Goal: Task Accomplishment & Management: Complete application form

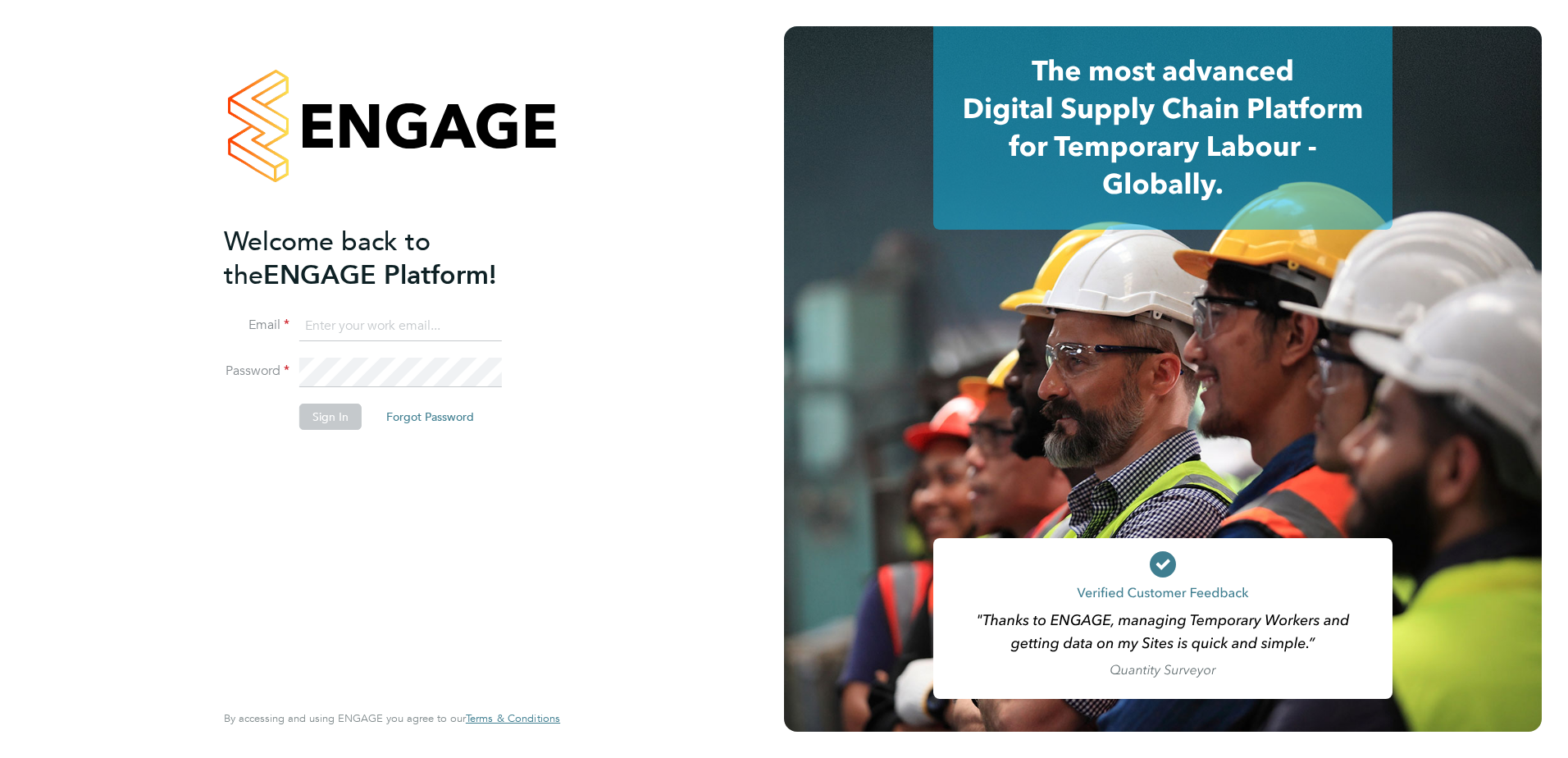
type input "[PERSON_NAME][EMAIL_ADDRESS][DOMAIN_NAME]"
drag, startPoint x: 288, startPoint y: 588, endPoint x: 331, endPoint y: 486, distance: 110.7
click at [294, 573] on div "Welcome back to the ENGAGE Platform! Email gemma.mcbride@apleona.com Password S…" at bounding box center [384, 461] width 320 height 473
click at [335, 419] on button "Sign In" at bounding box center [331, 416] width 63 height 26
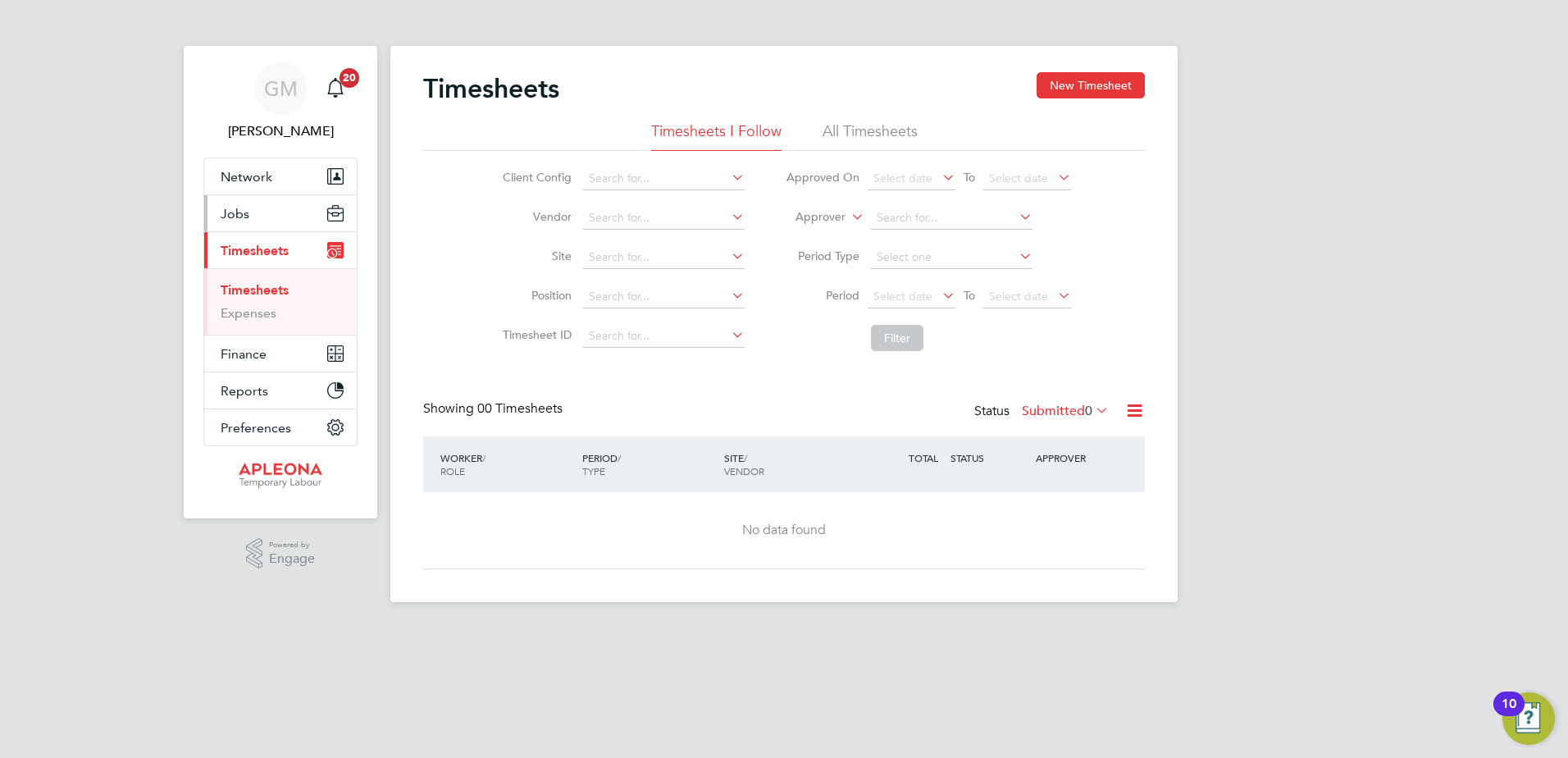
click at [247, 206] on span "Jobs" at bounding box center [235, 213] width 29 height 15
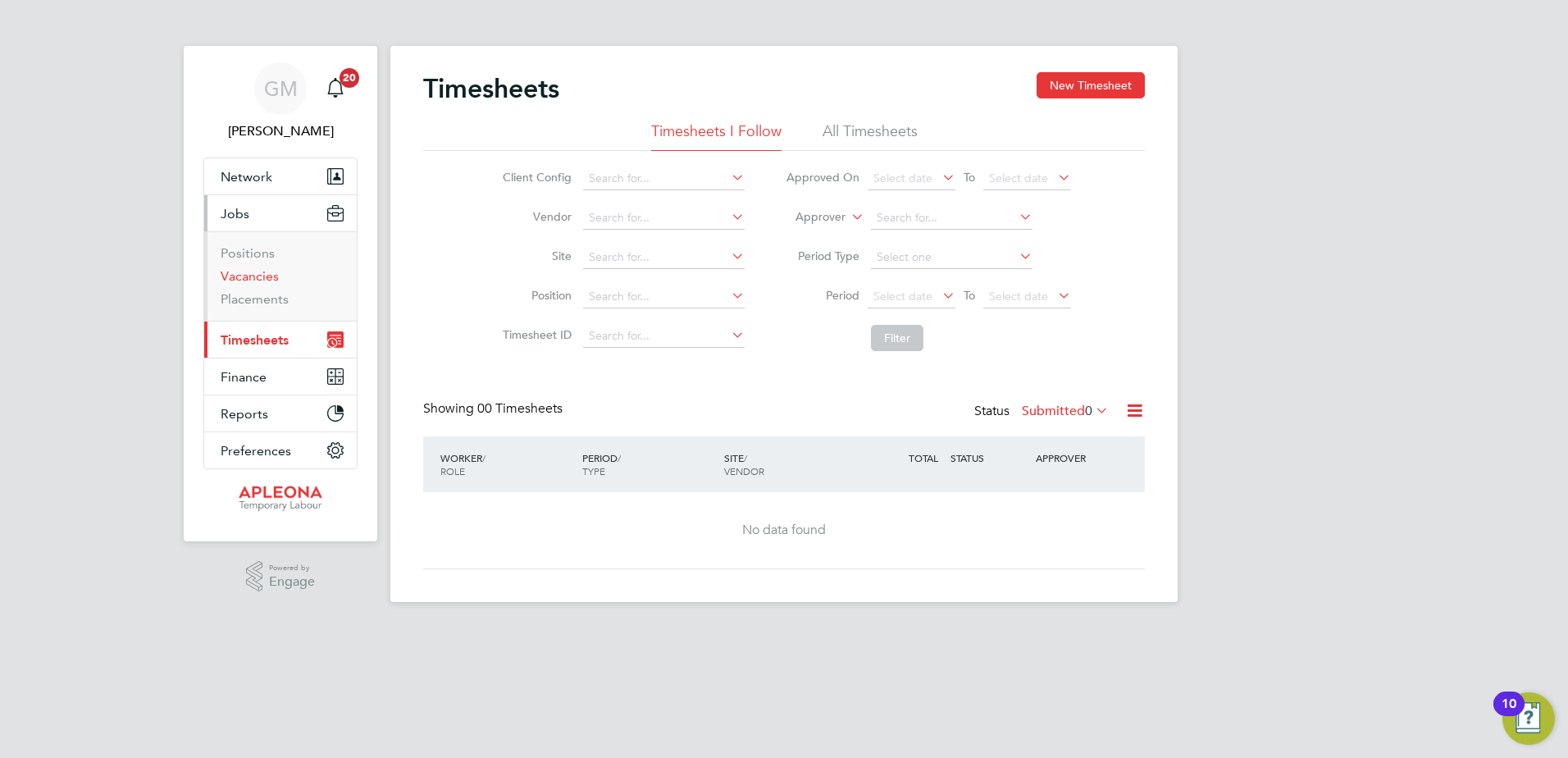
click at [261, 277] on link "Vacancies" at bounding box center [249, 275] width 58 height 15
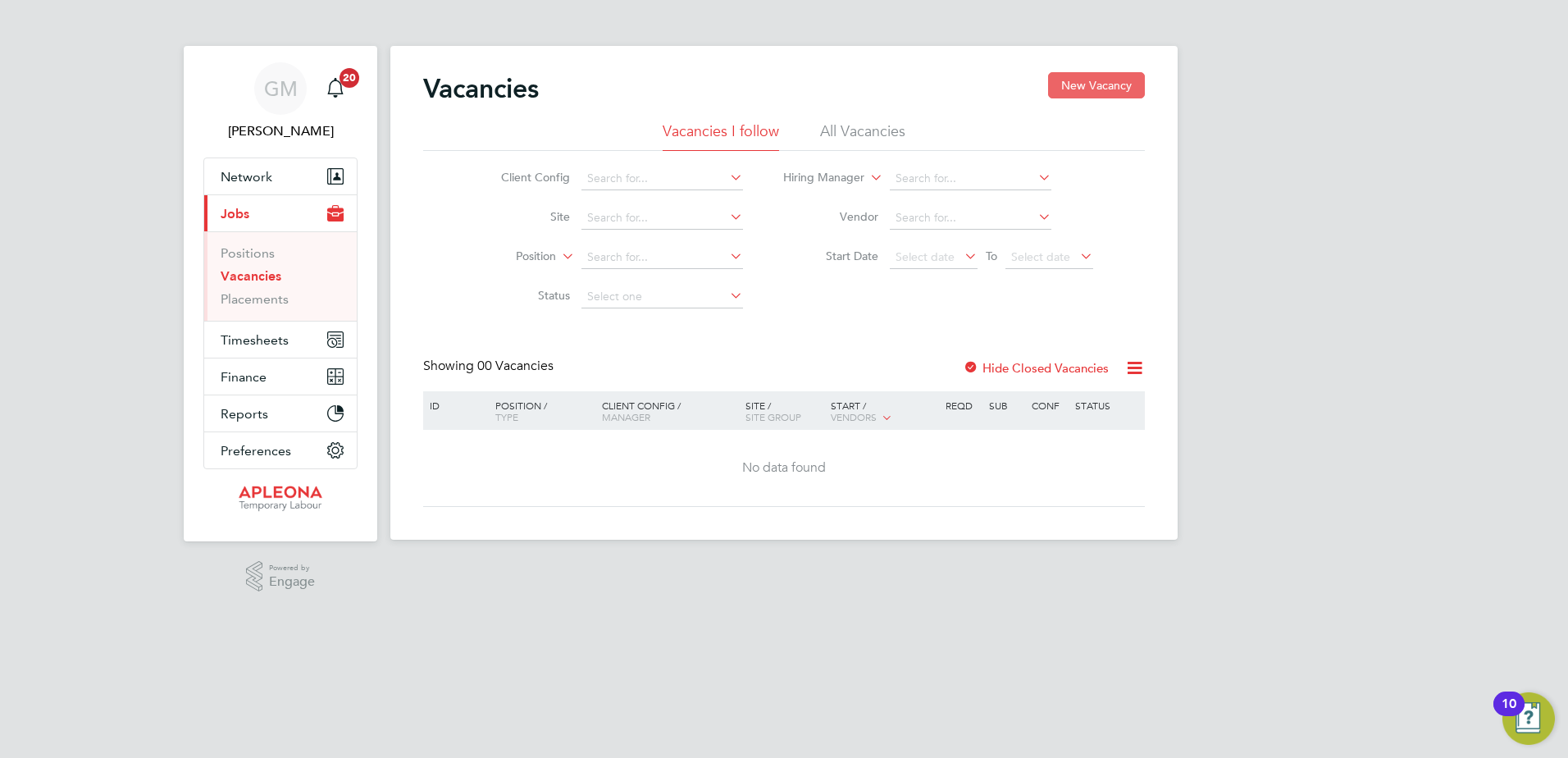
click at [1089, 92] on button "New Vacancy" at bounding box center [1096, 84] width 97 height 26
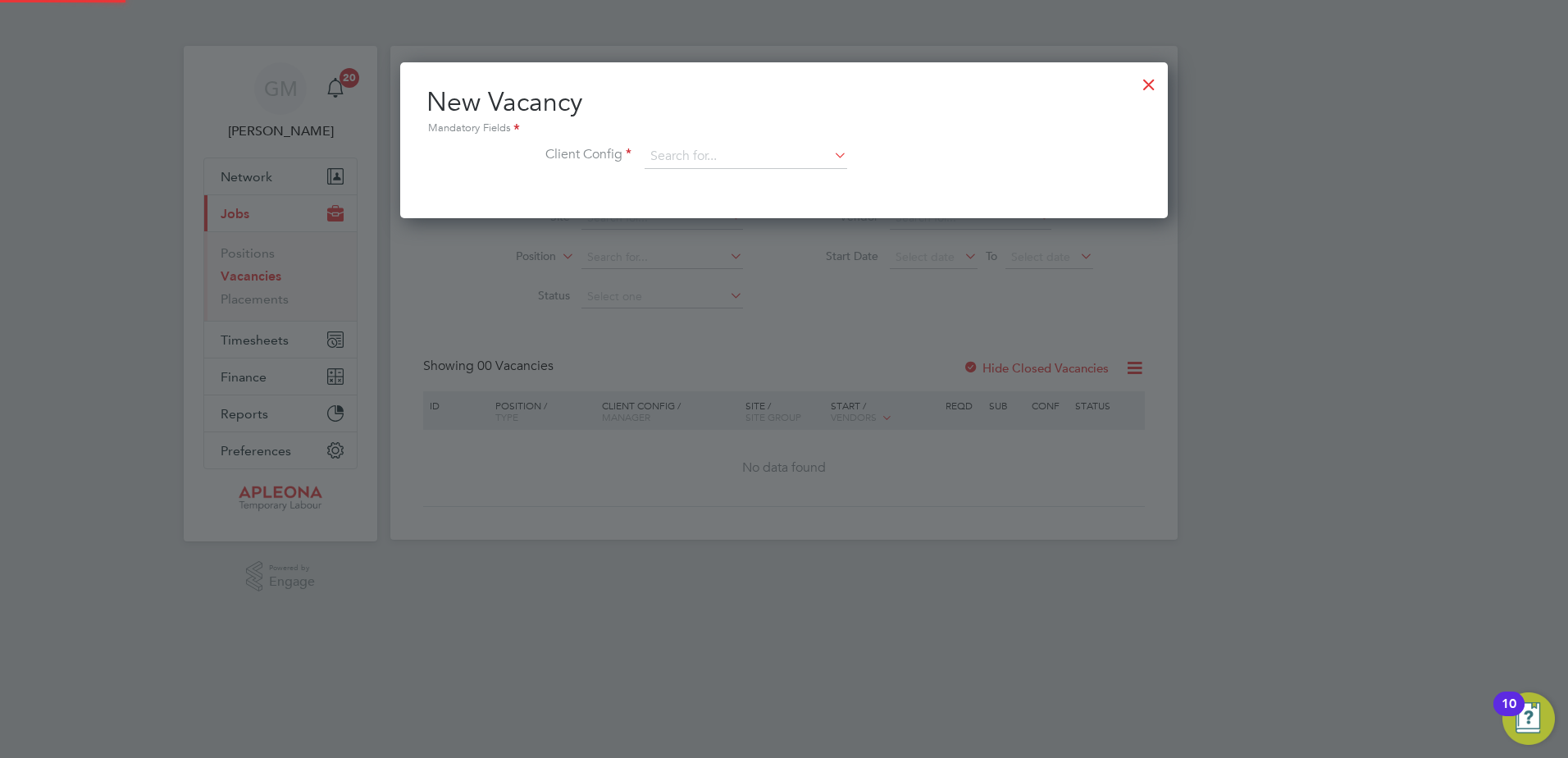
scroll to position [156, 768]
click at [732, 159] on input at bounding box center [746, 156] width 203 height 24
click at [740, 179] on li "Apleona - Pretium" at bounding box center [746, 179] width 204 height 22
type input "Apleona - Pretium"
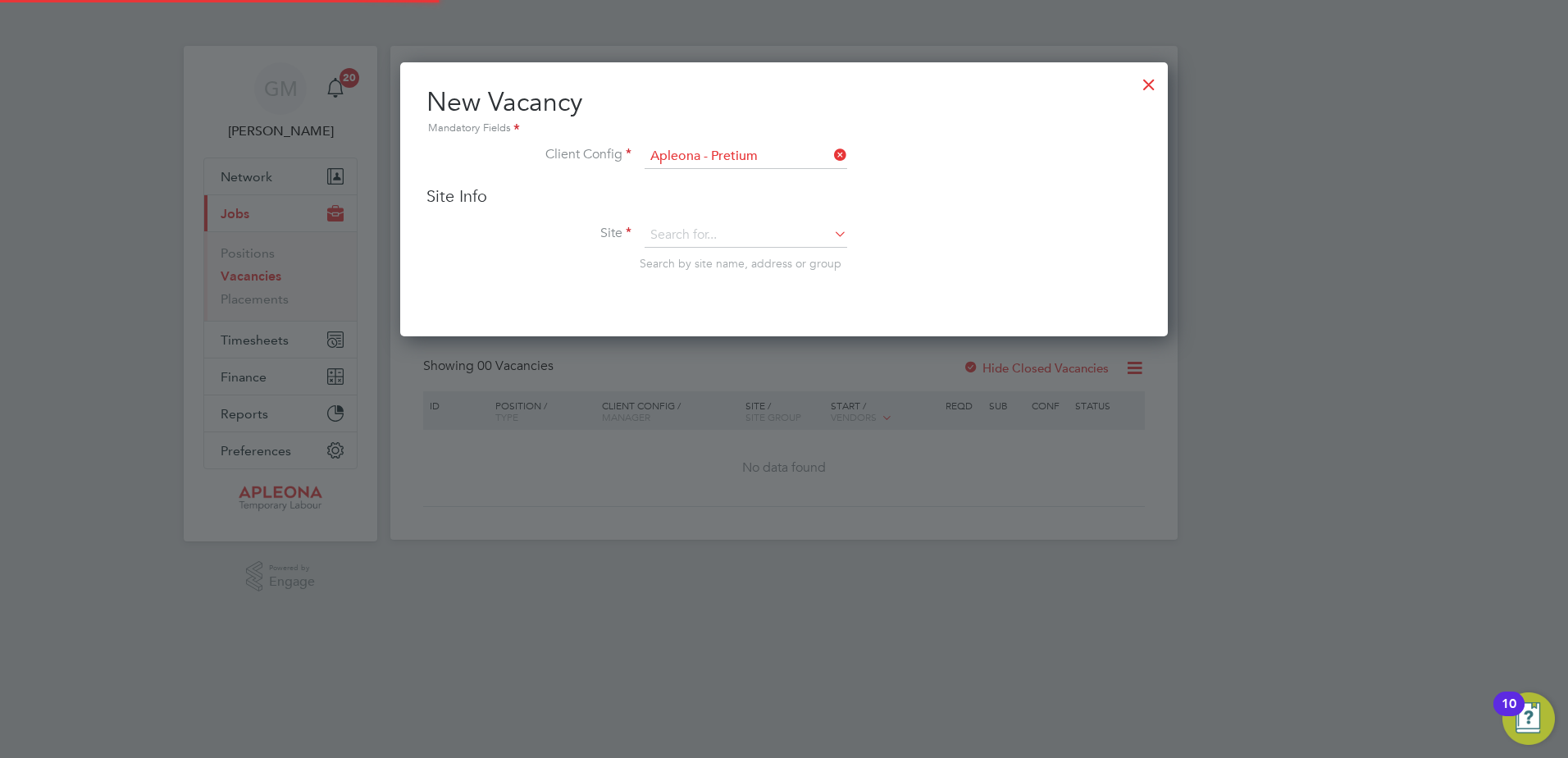
scroll to position [274, 768]
click at [689, 225] on input at bounding box center [746, 235] width 203 height 24
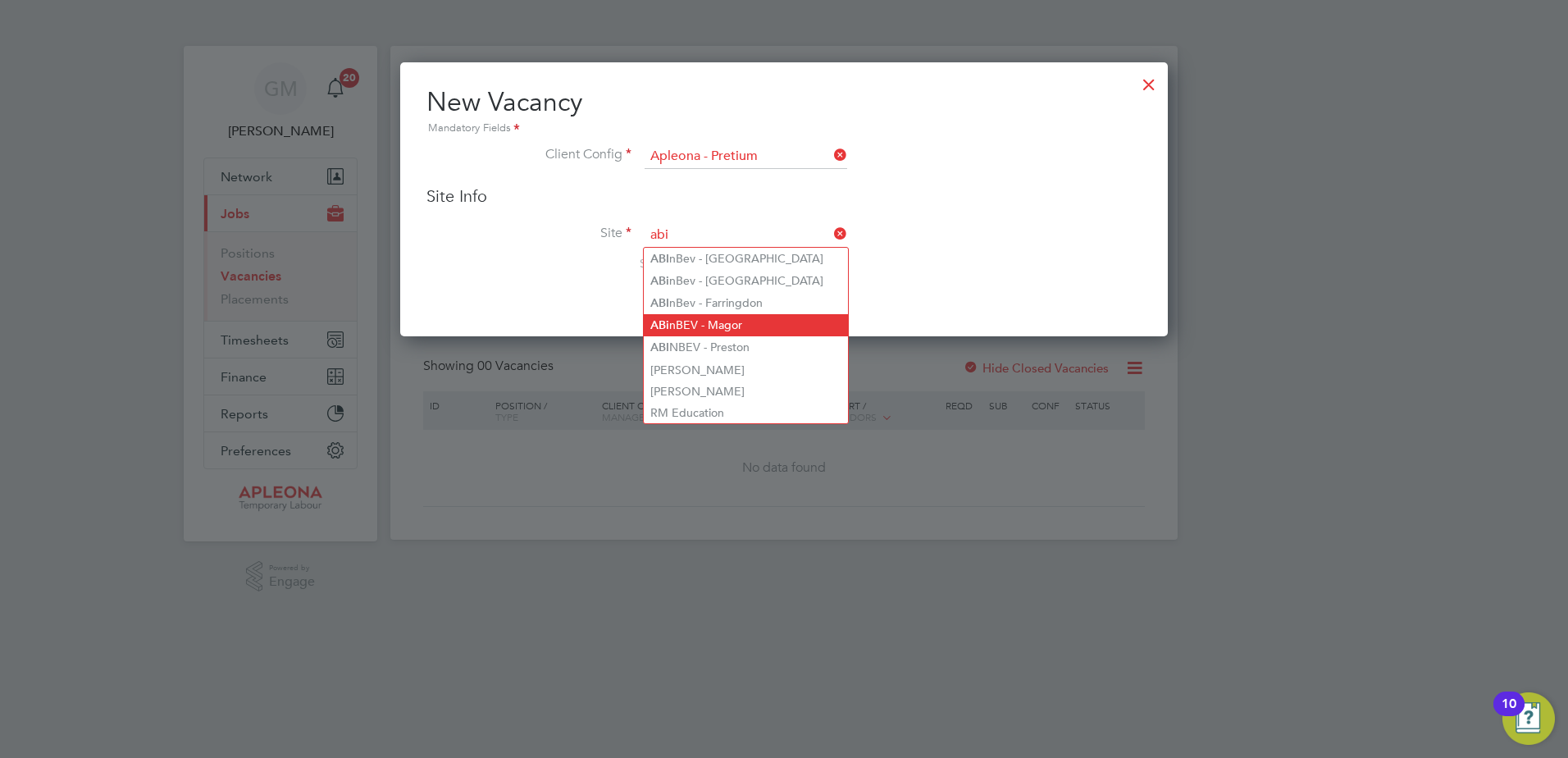
click at [718, 328] on li "ABi nBEV - Magor" at bounding box center [746, 325] width 204 height 22
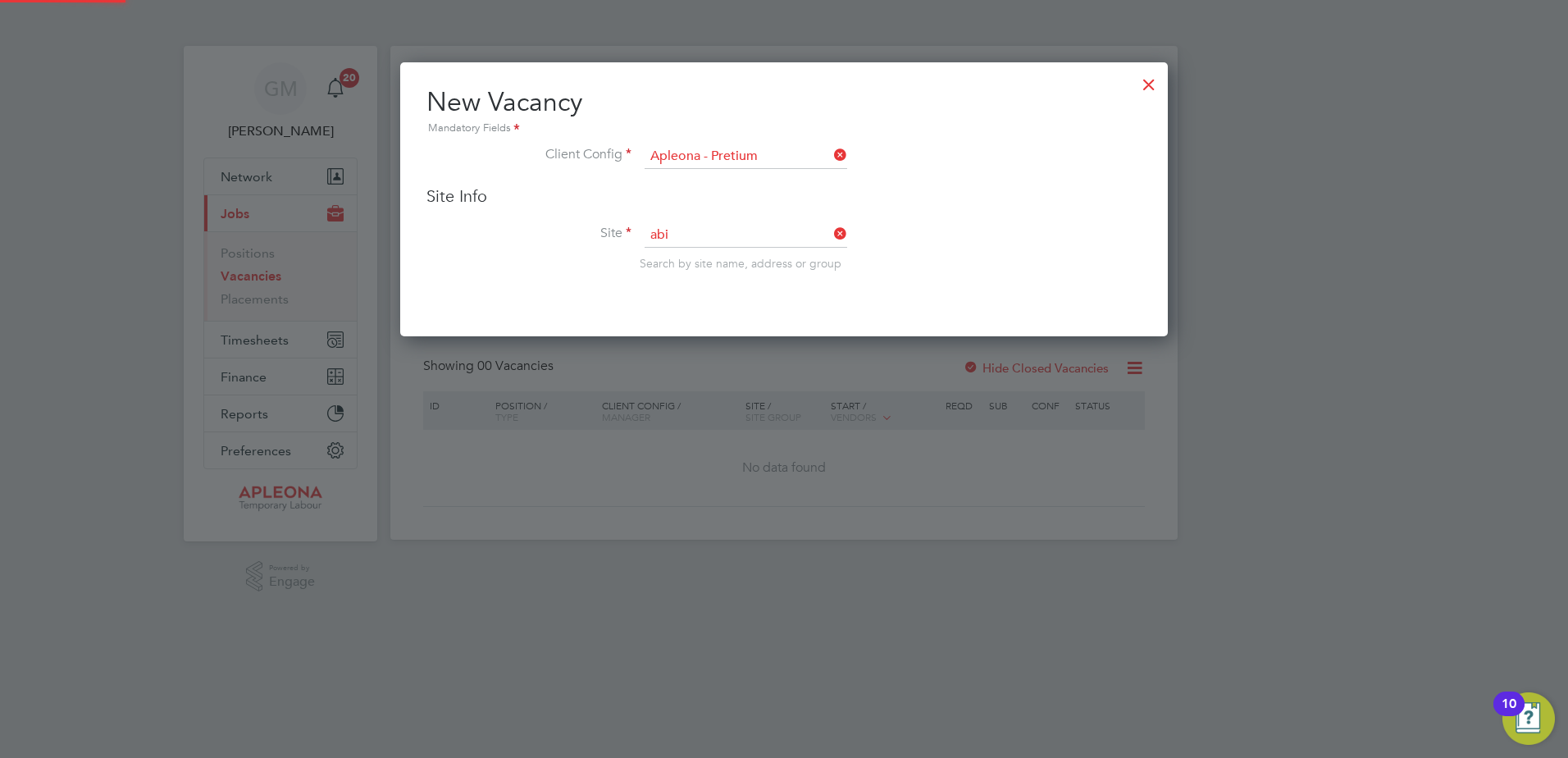
type input "ABinBEV - Magor"
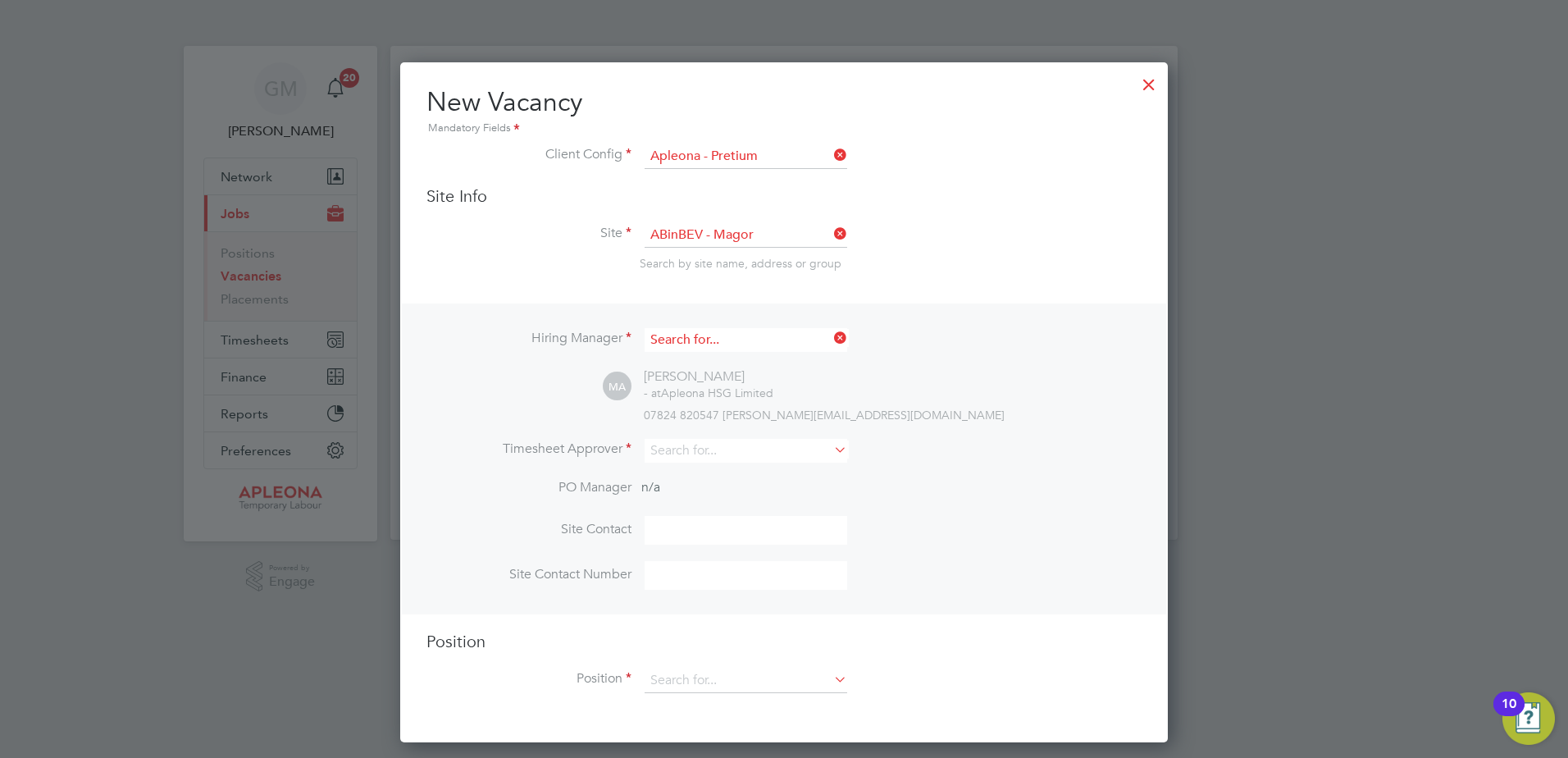
click at [721, 341] on input at bounding box center [746, 340] width 203 height 24
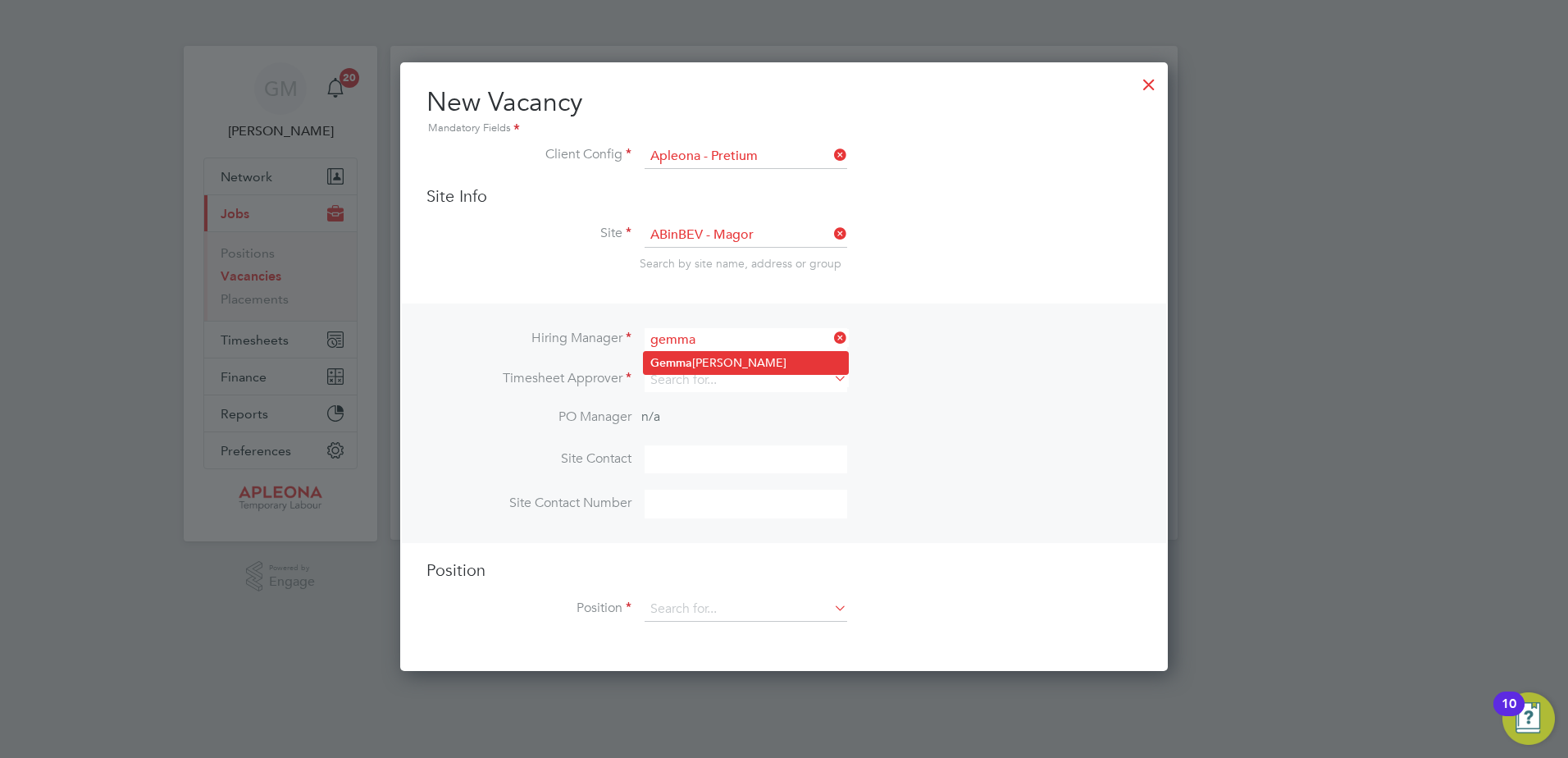
click at [715, 361] on li "[PERSON_NAME]" at bounding box center [746, 362] width 204 height 22
type input "[PERSON_NAME]"
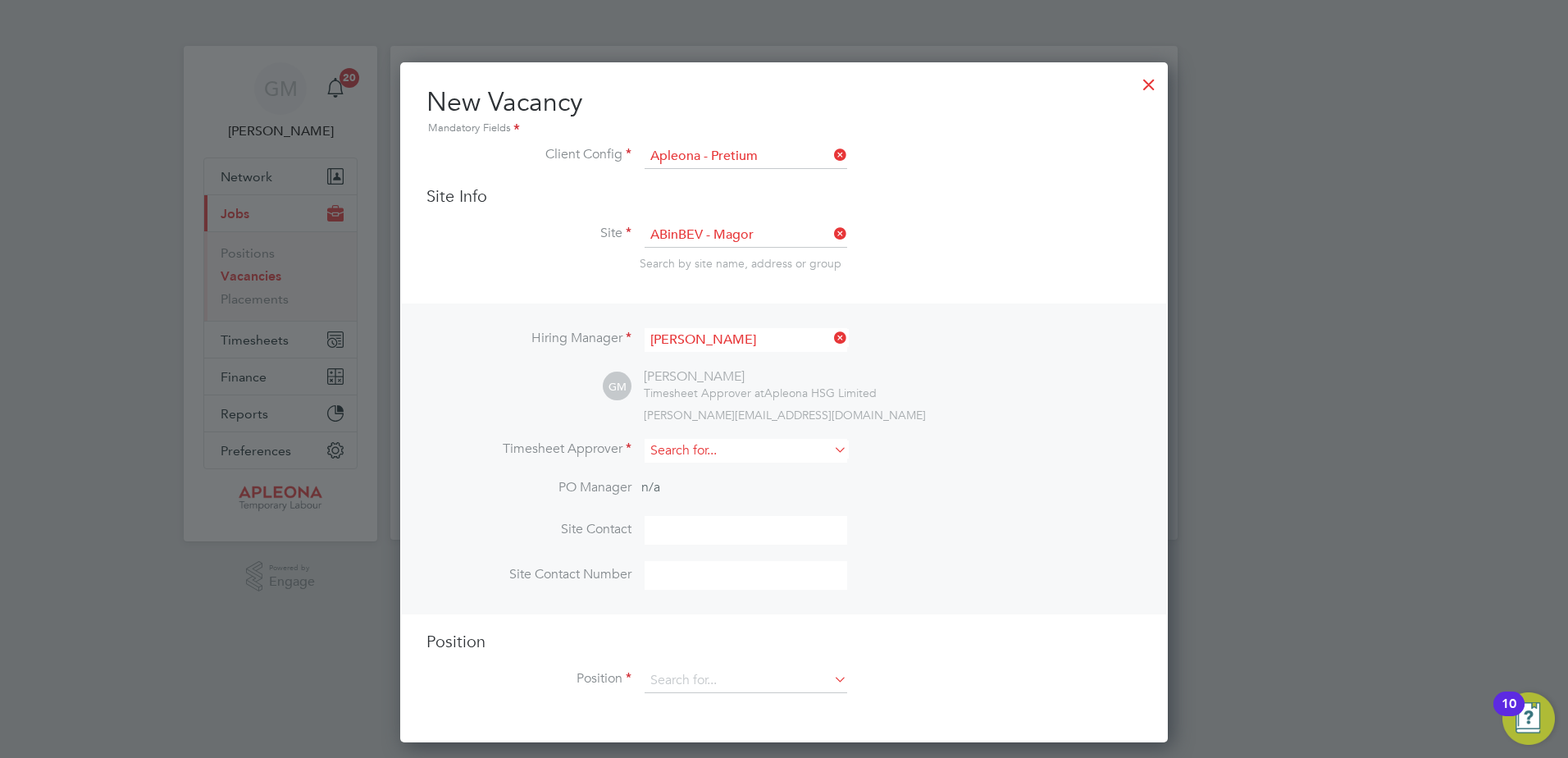
click at [696, 457] on input at bounding box center [746, 450] width 203 height 24
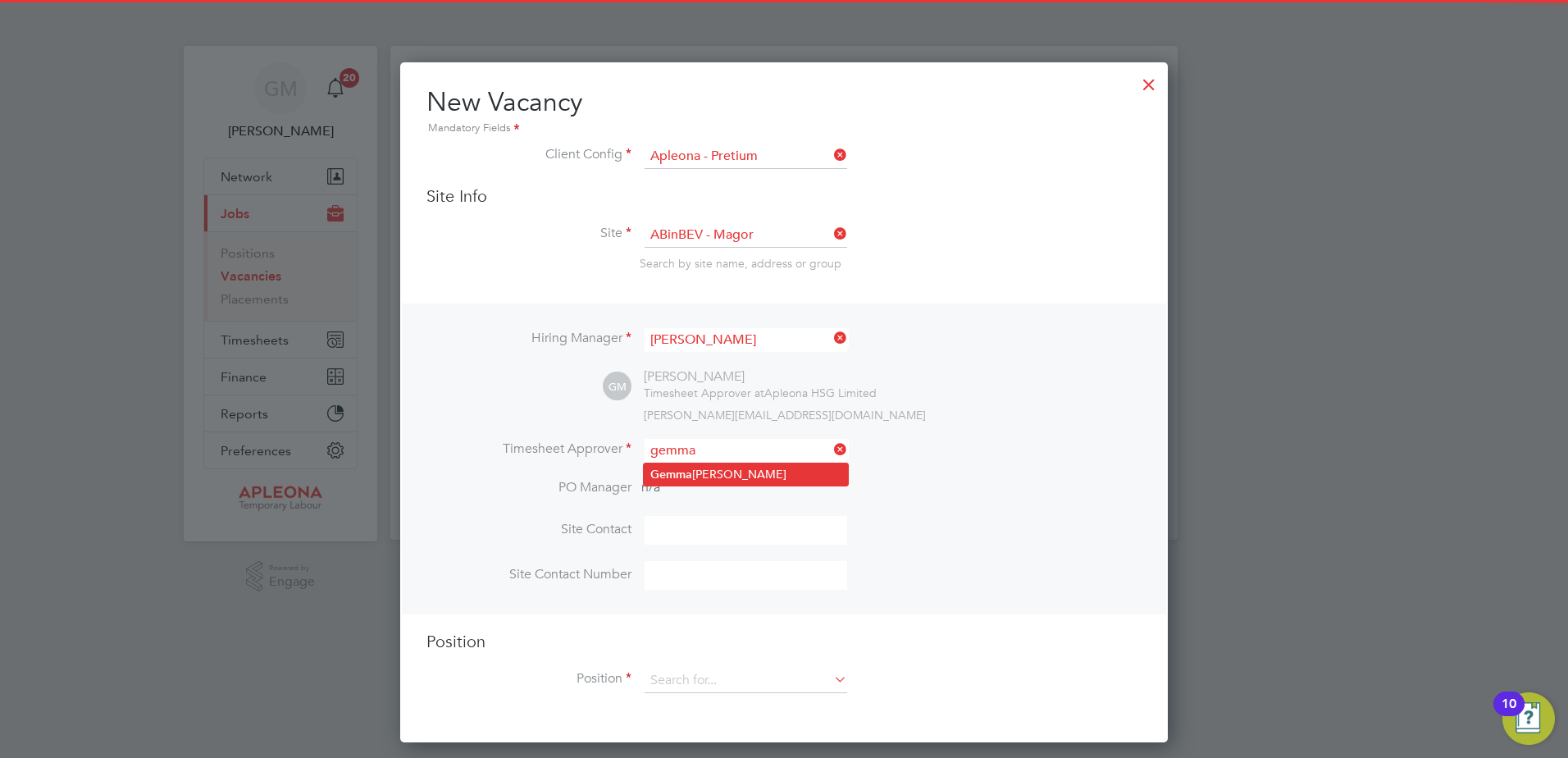
click at [697, 470] on li "[PERSON_NAME]" at bounding box center [746, 475] width 204 height 22
type input "[PERSON_NAME]"
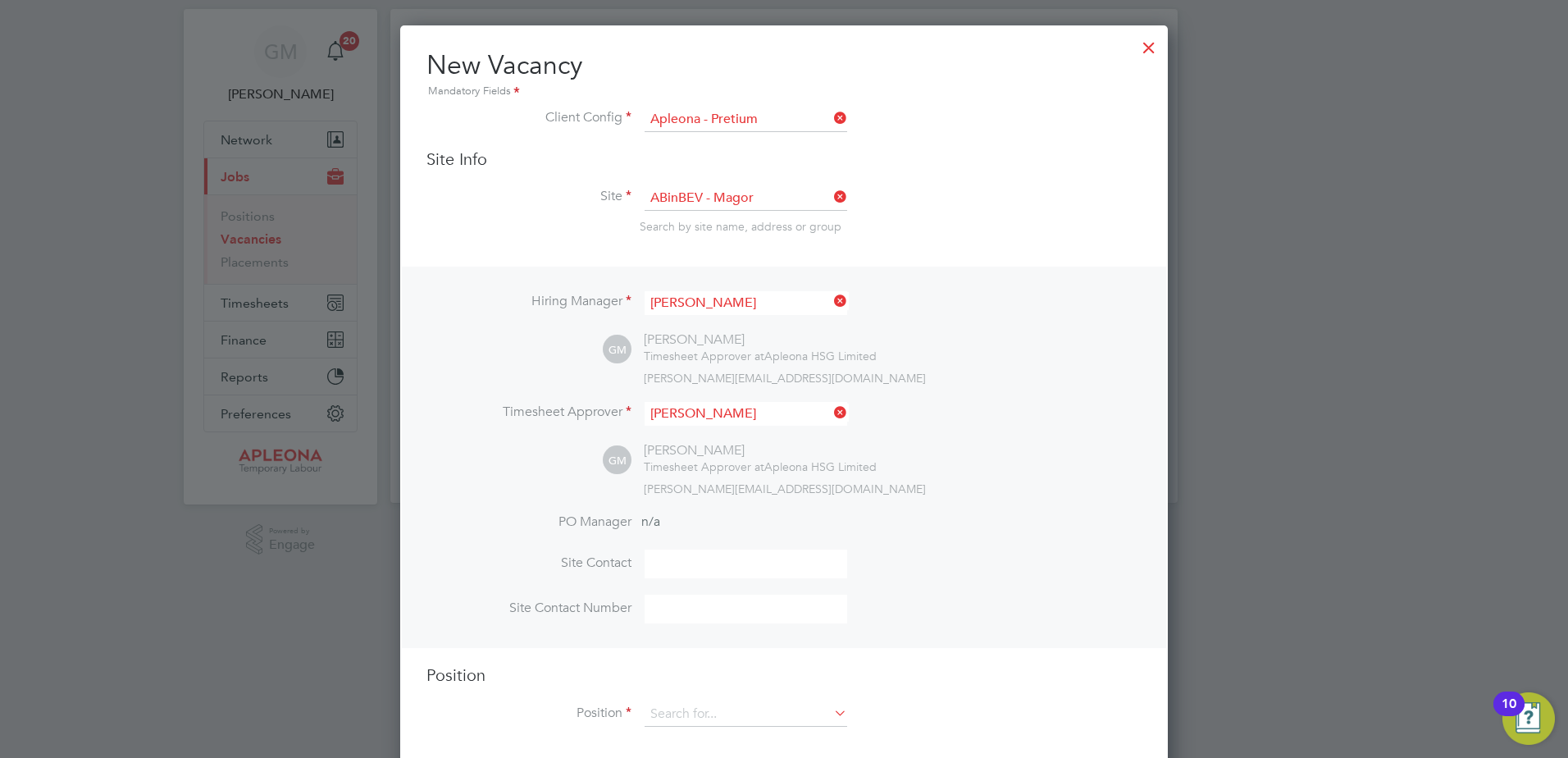
scroll to position [57, 0]
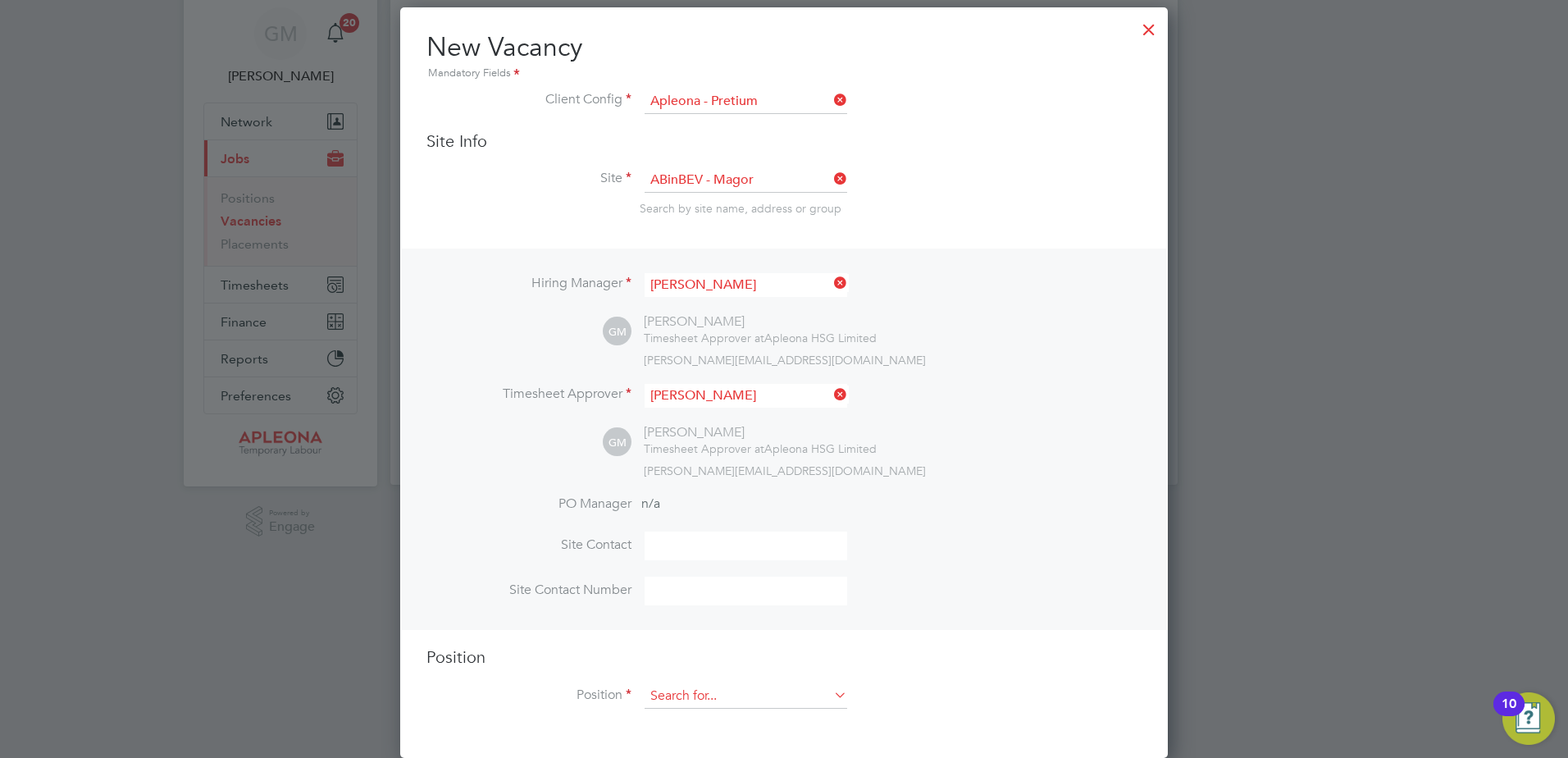
click at [740, 706] on input at bounding box center [746, 696] width 203 height 24
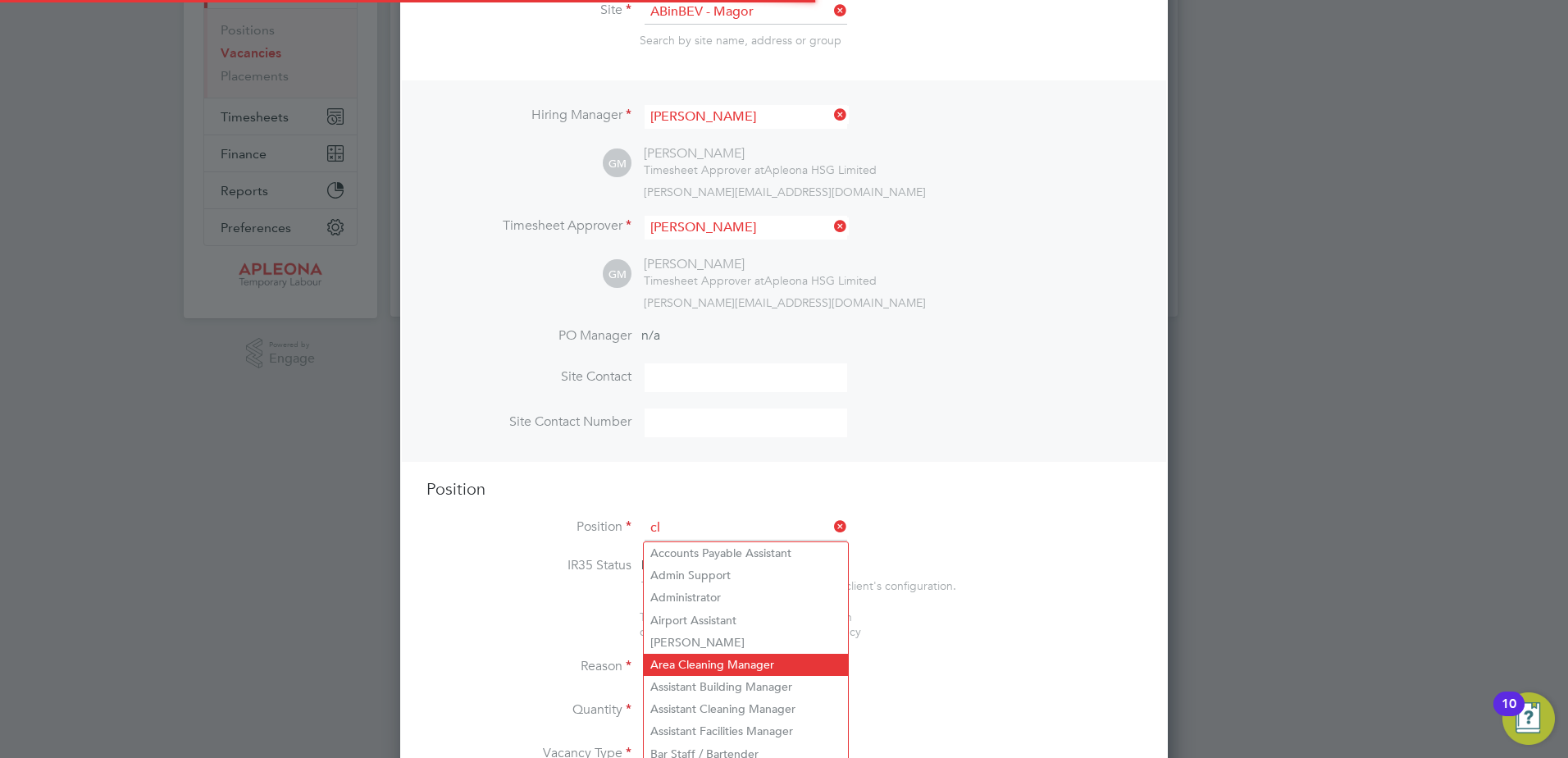
scroll to position [2358, 768]
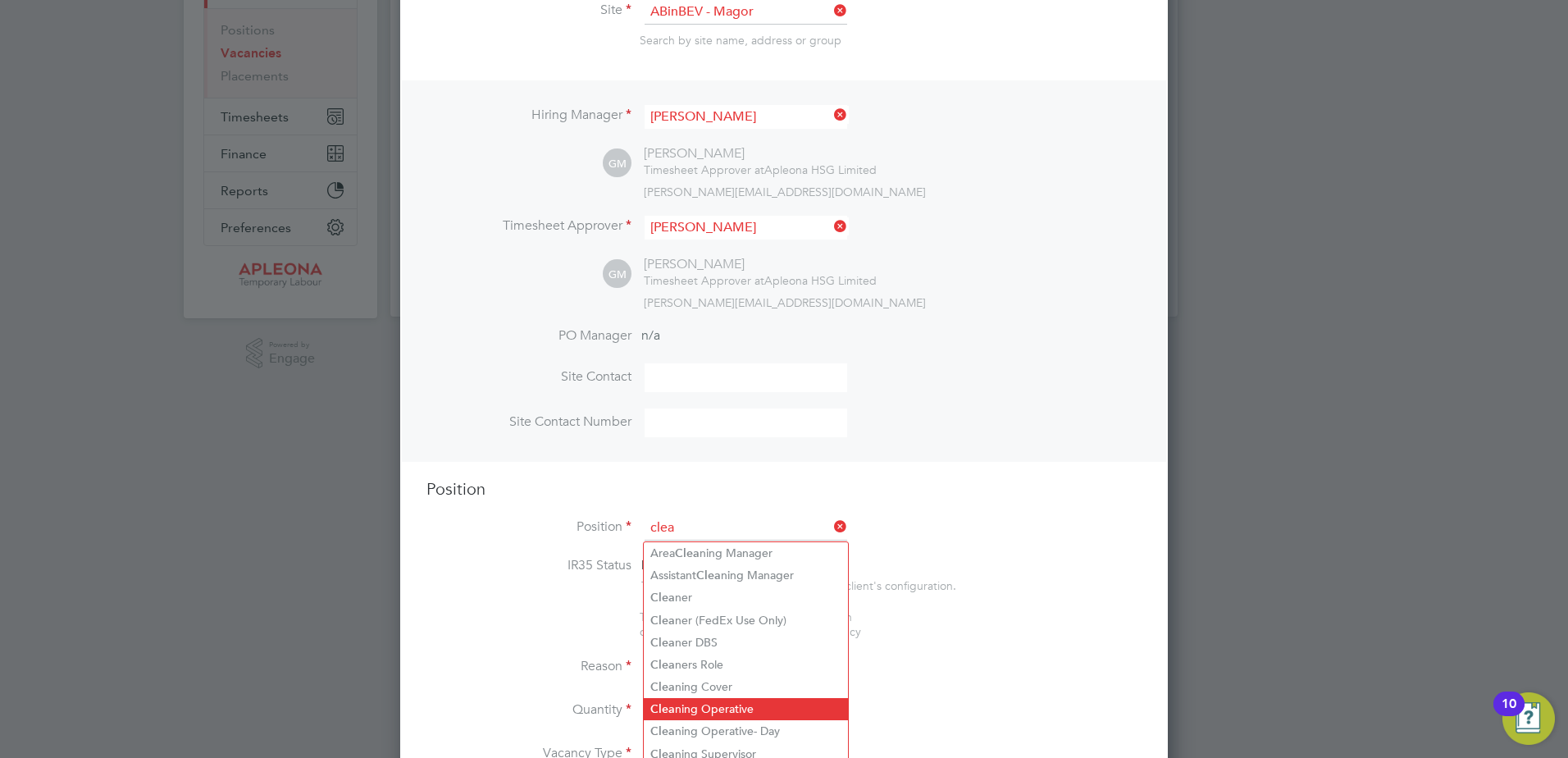
click at [724, 702] on li "Clea ning Operative" at bounding box center [746, 709] width 204 height 22
type input "Cleaning Operative"
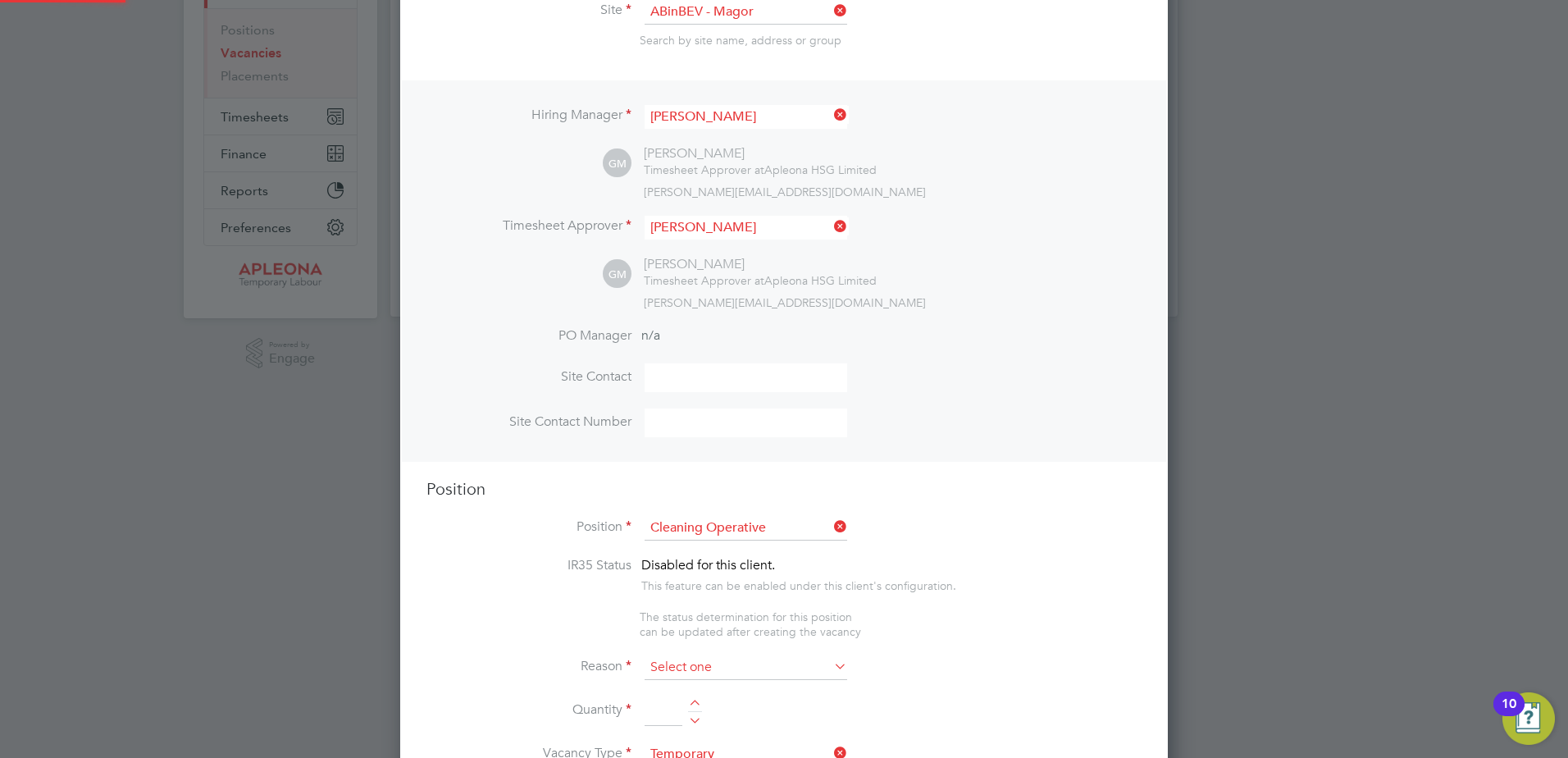
type textarea "Cleaning of a School, will include wiping down, cleaning toilets, emptying bins…"
click at [705, 663] on input at bounding box center [746, 667] width 203 height 24
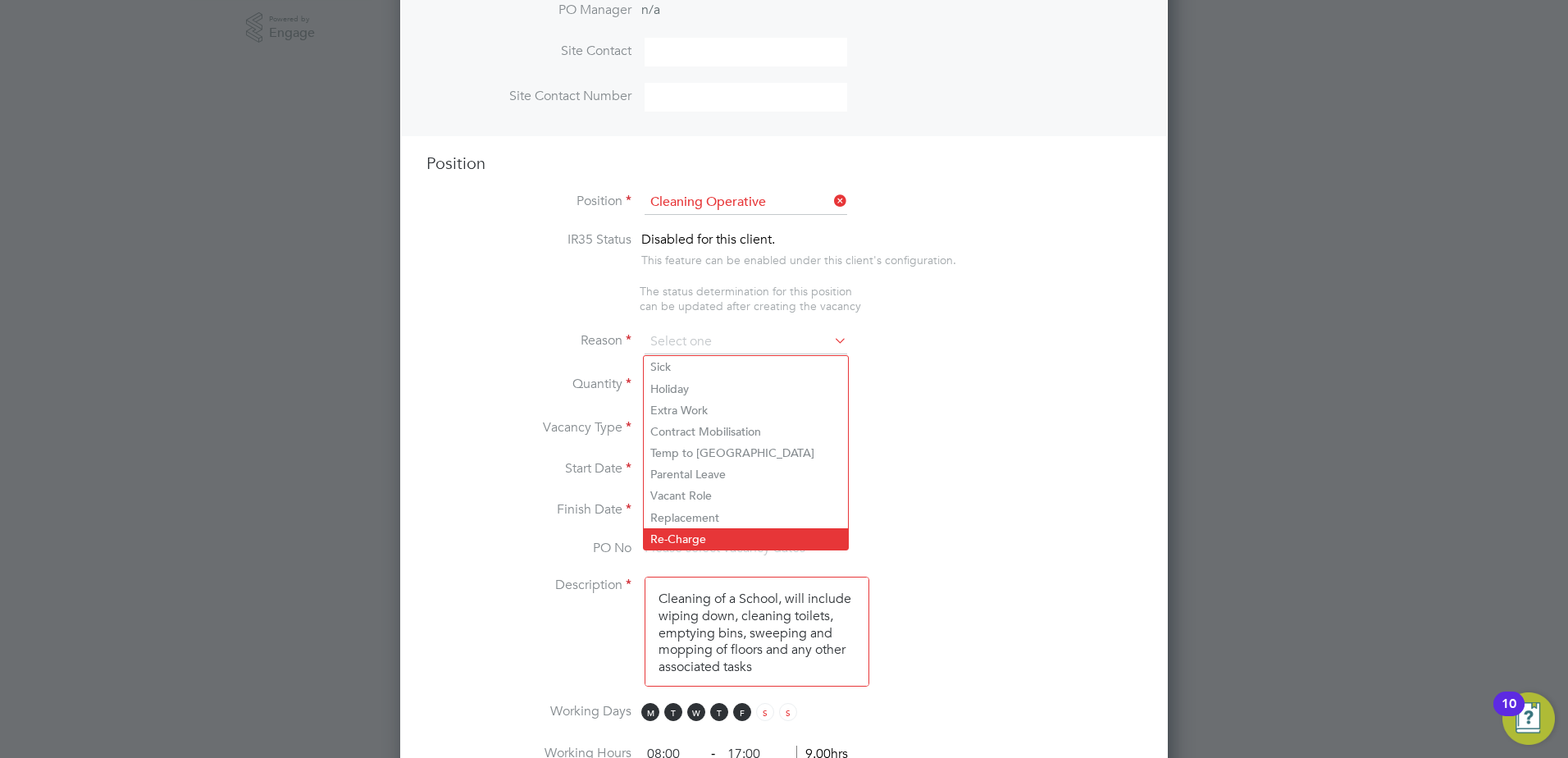
scroll to position [552, 0]
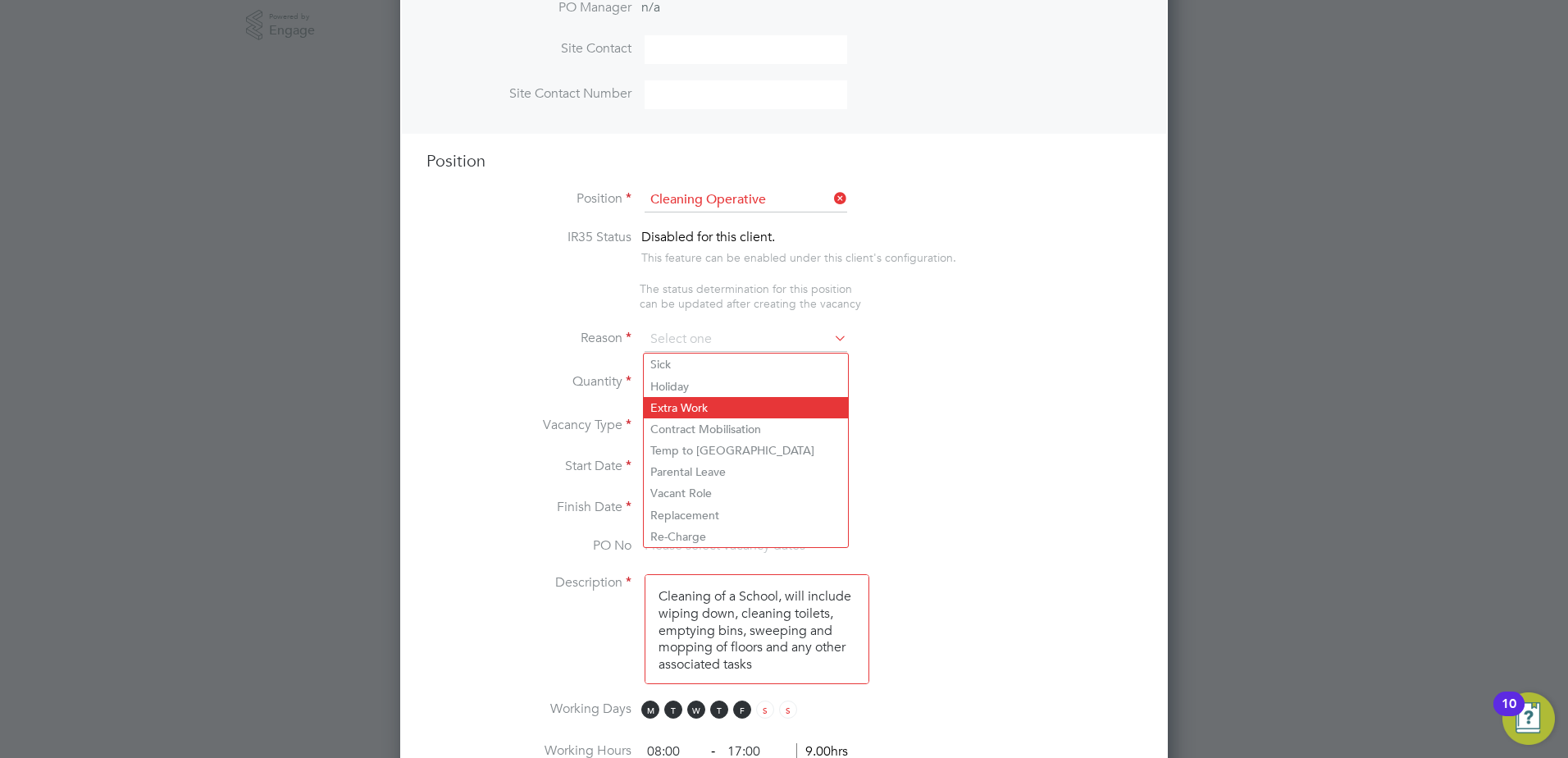
click at [714, 407] on li "Extra Work" at bounding box center [746, 408] width 204 height 22
type input "Extra Work"
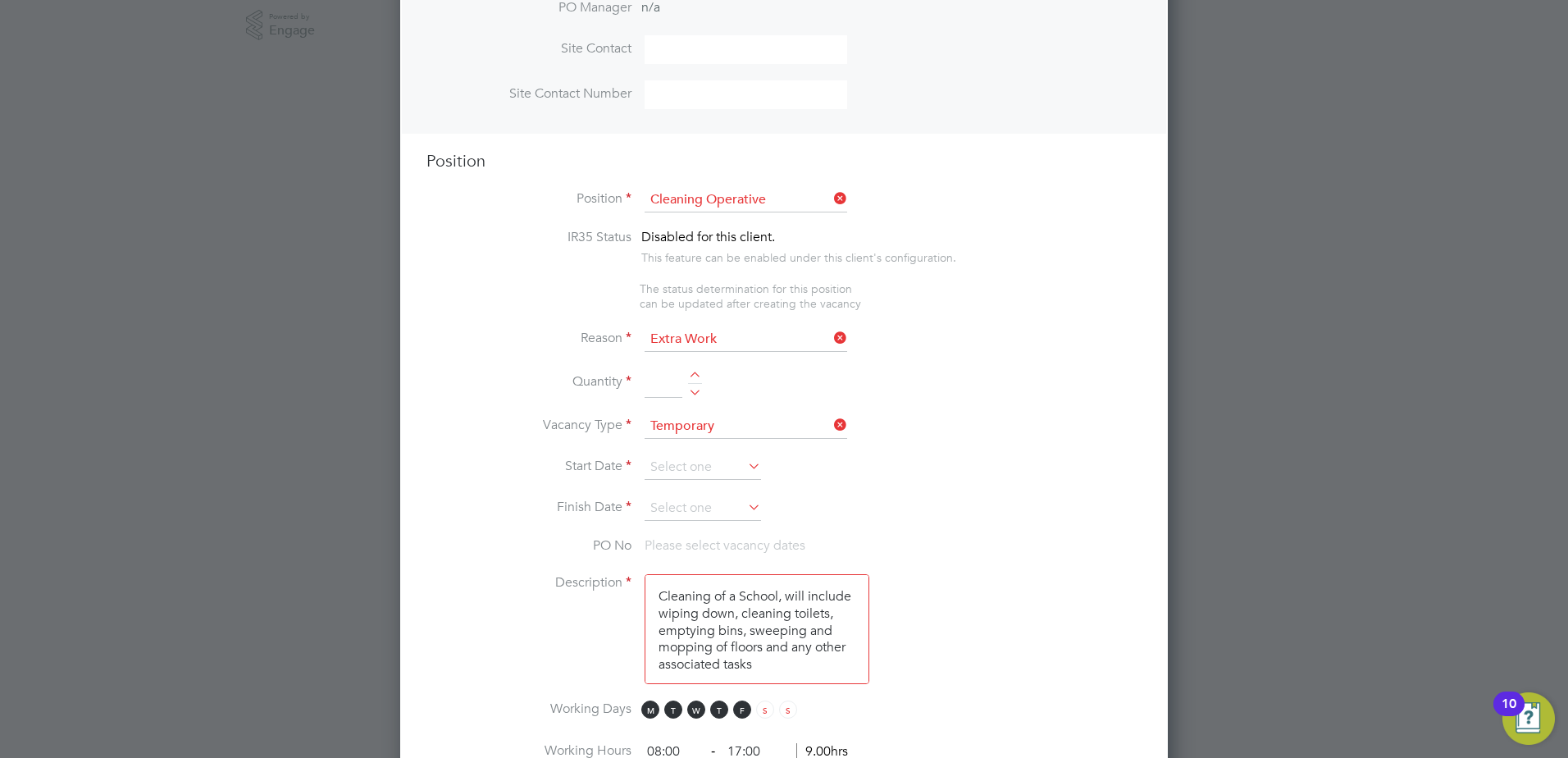
click at [698, 379] on div at bounding box center [695, 377] width 14 height 12
type input "1"
click at [706, 459] on input at bounding box center [703, 467] width 117 height 24
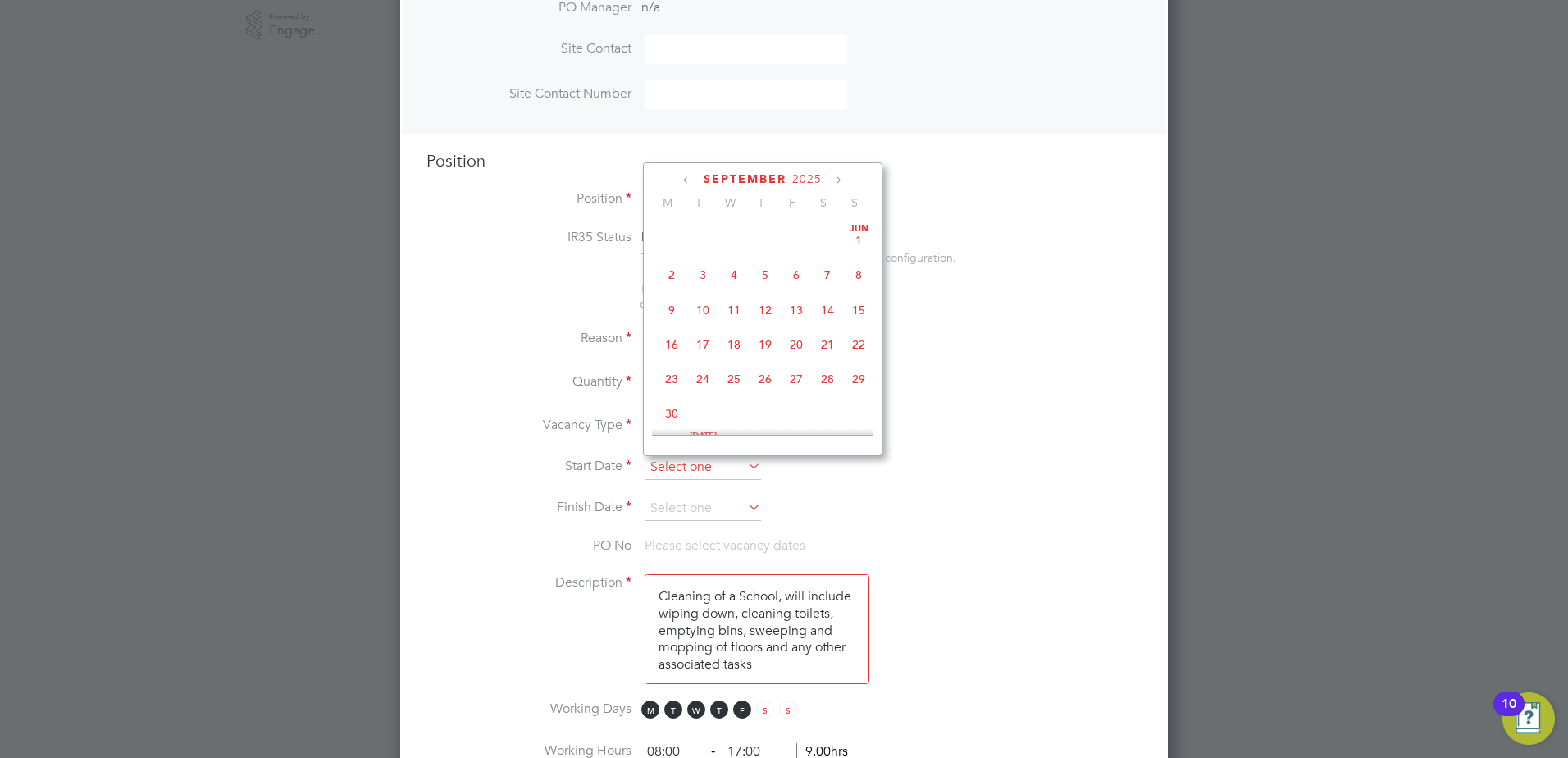
scroll to position [497, 0]
click at [774, 307] on span "4" at bounding box center [765, 297] width 31 height 31
type input "[DATE]"
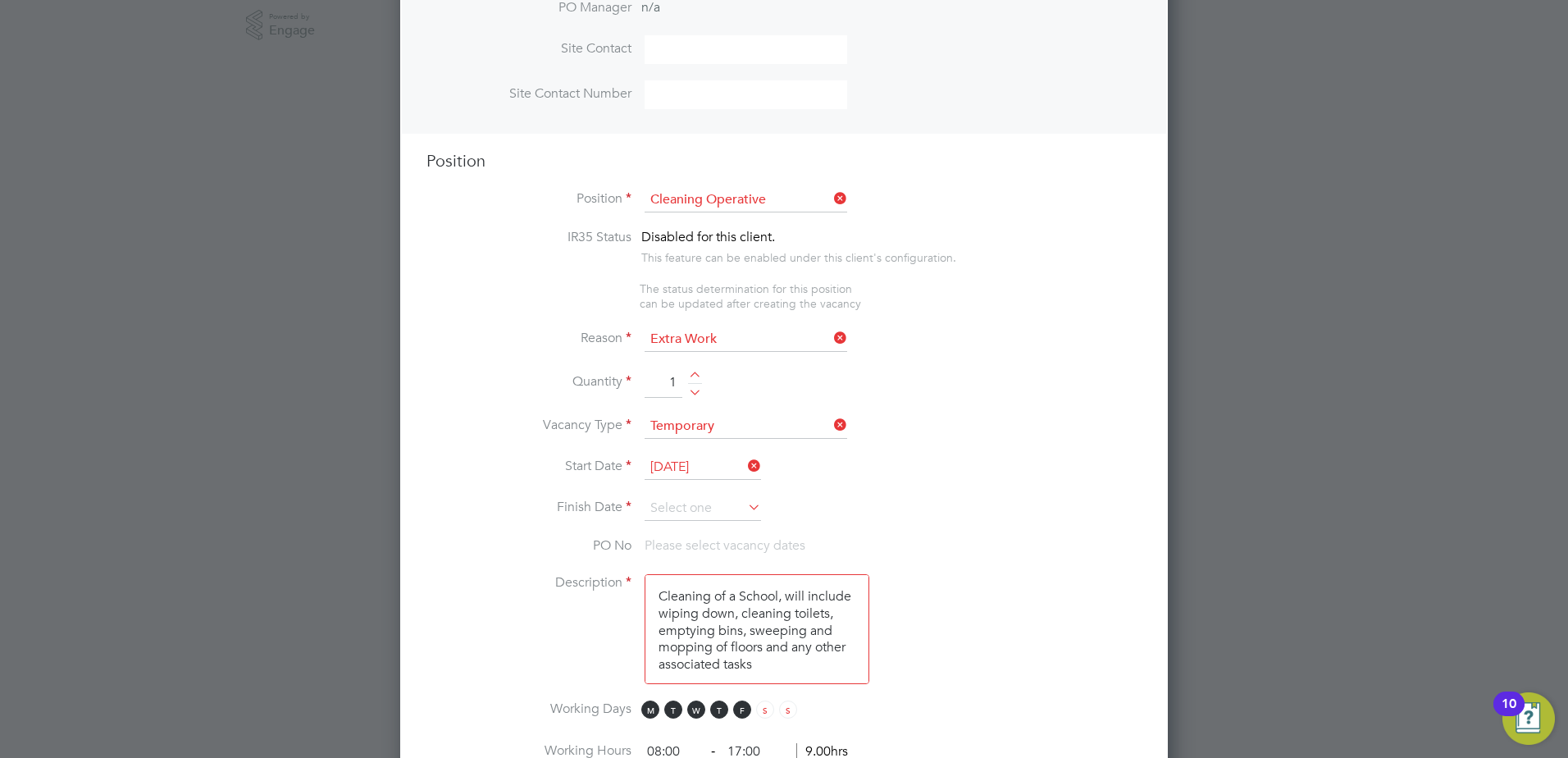
click at [744, 505] on icon at bounding box center [744, 507] width 0 height 23
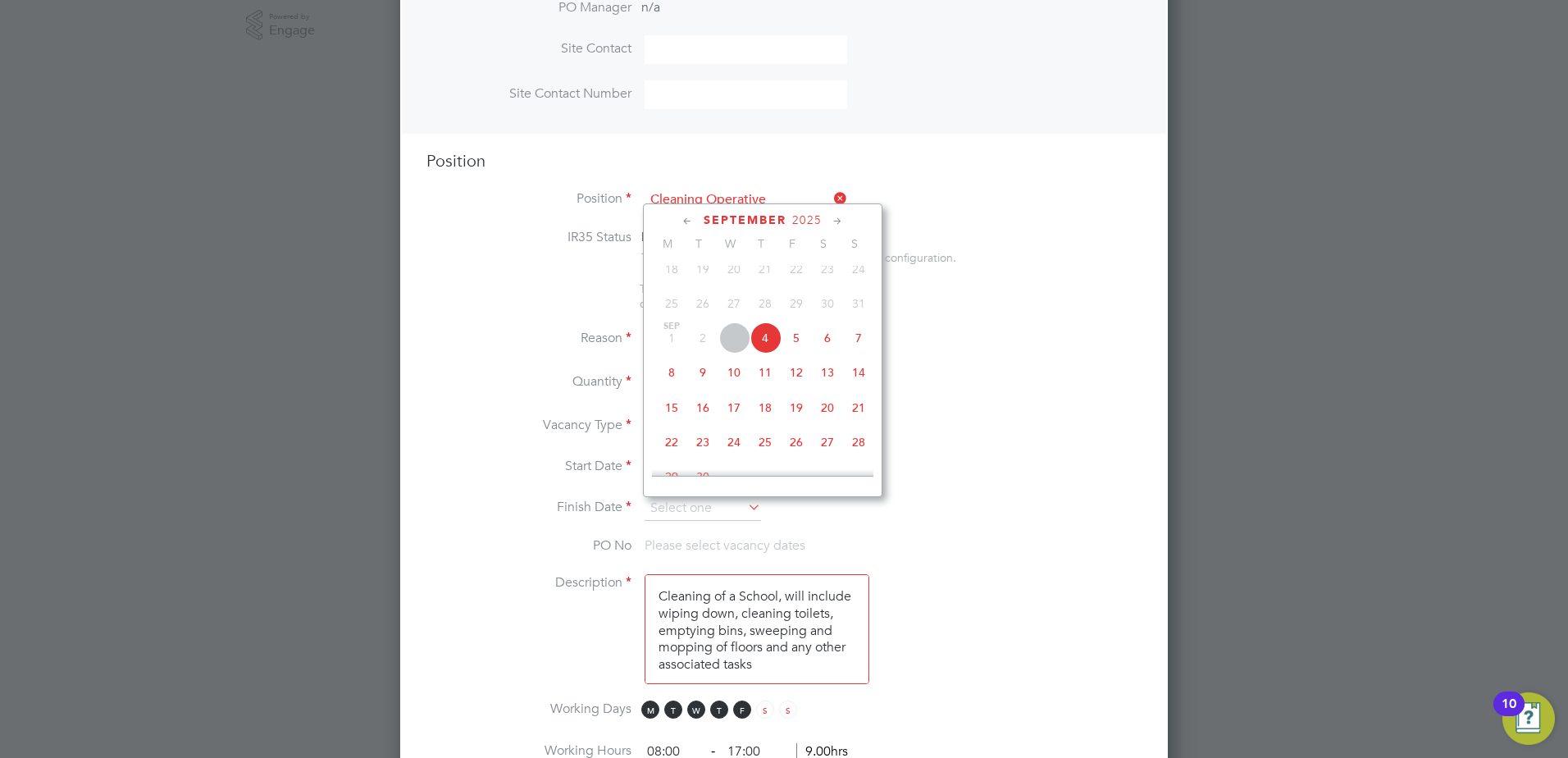
click at [800, 423] on span "19" at bounding box center [796, 407] width 31 height 31
type input "[DATE]"
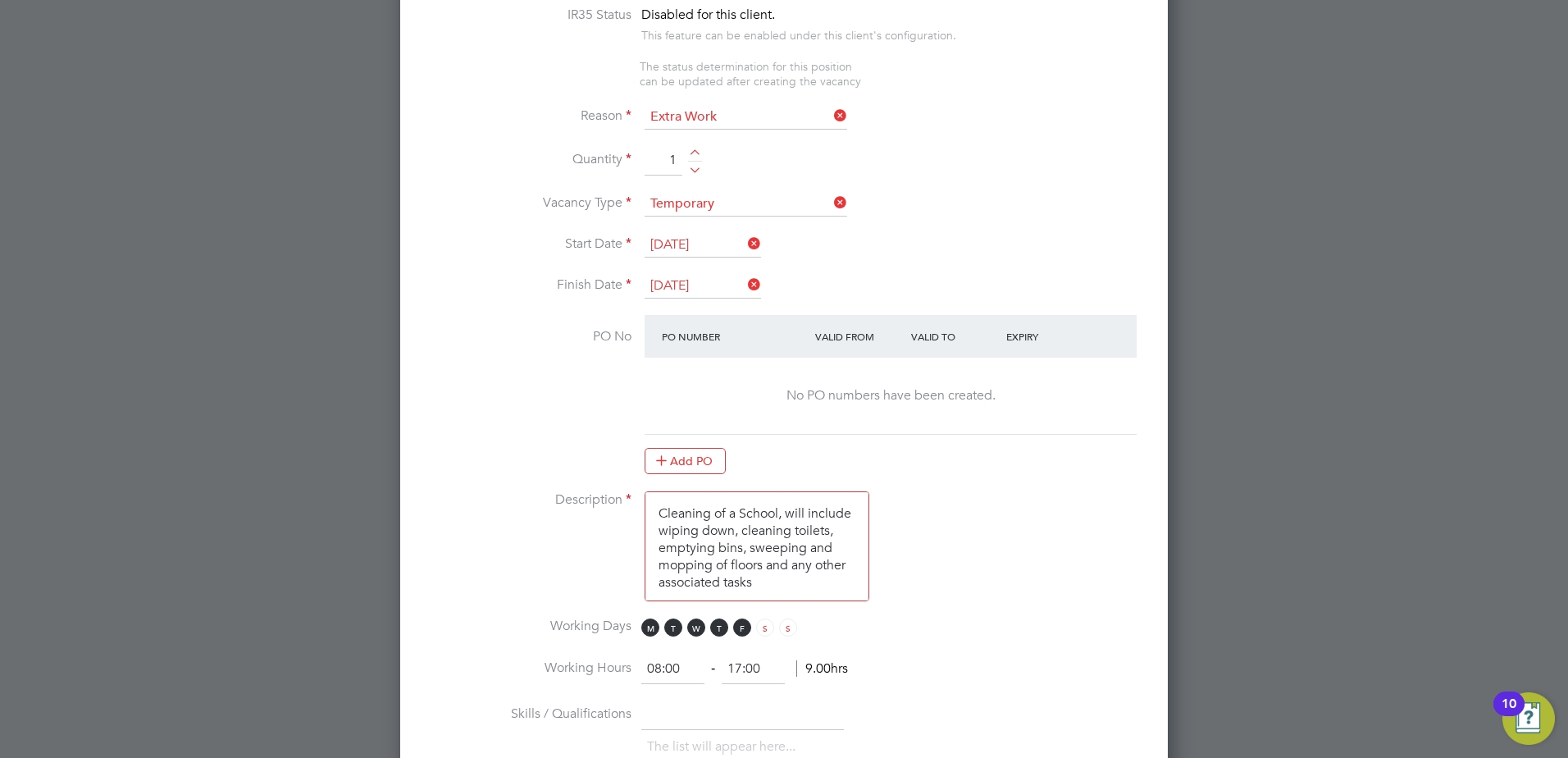
scroll to position [879, 0]
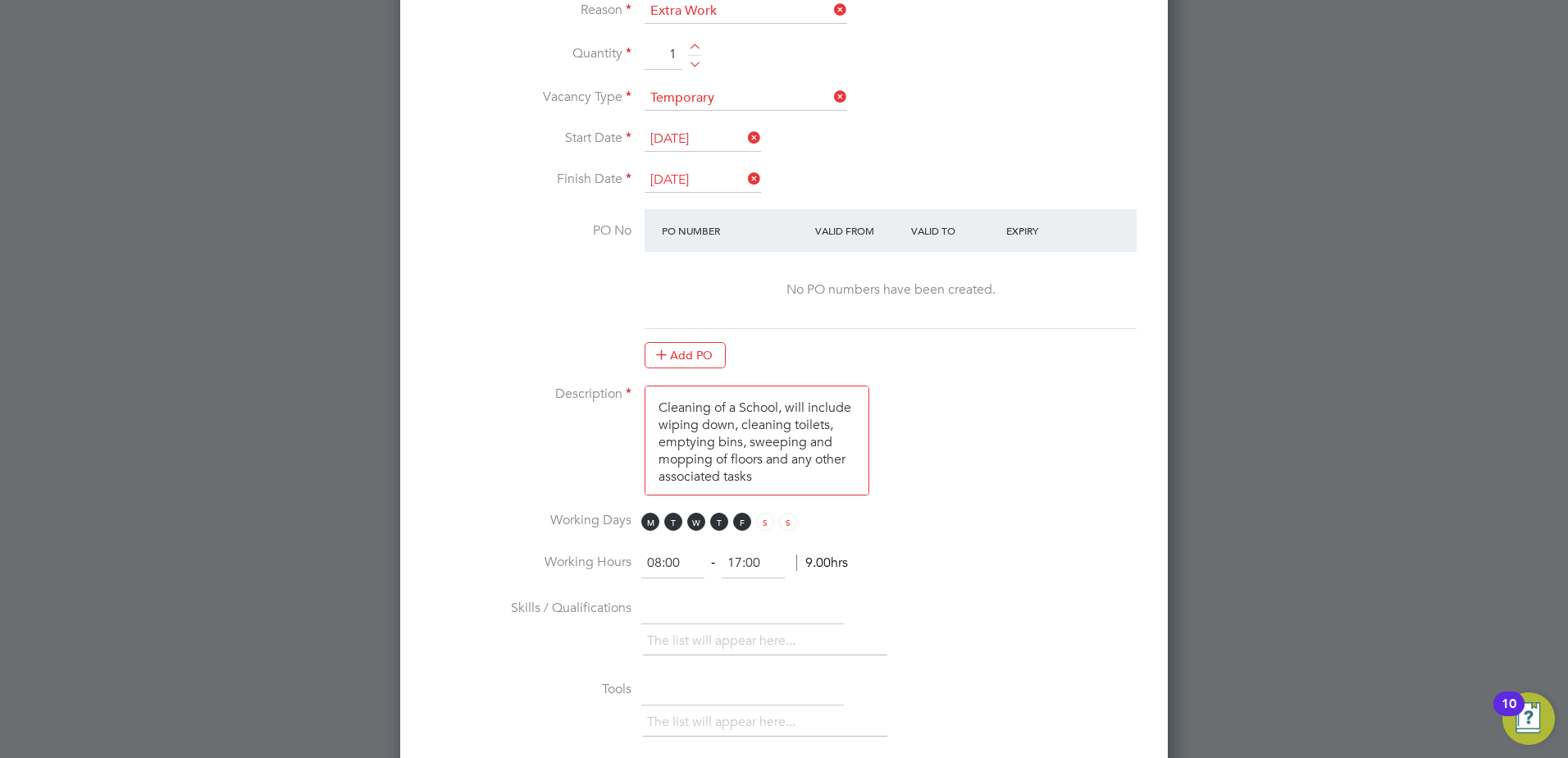
drag, startPoint x: 779, startPoint y: 408, endPoint x: 741, endPoint y: 408, distance: 38.0
click at [741, 408] on textarea "Cleaning of a School, will include wiping down, cleaning toilets, emptying bins…" at bounding box center [757, 440] width 225 height 110
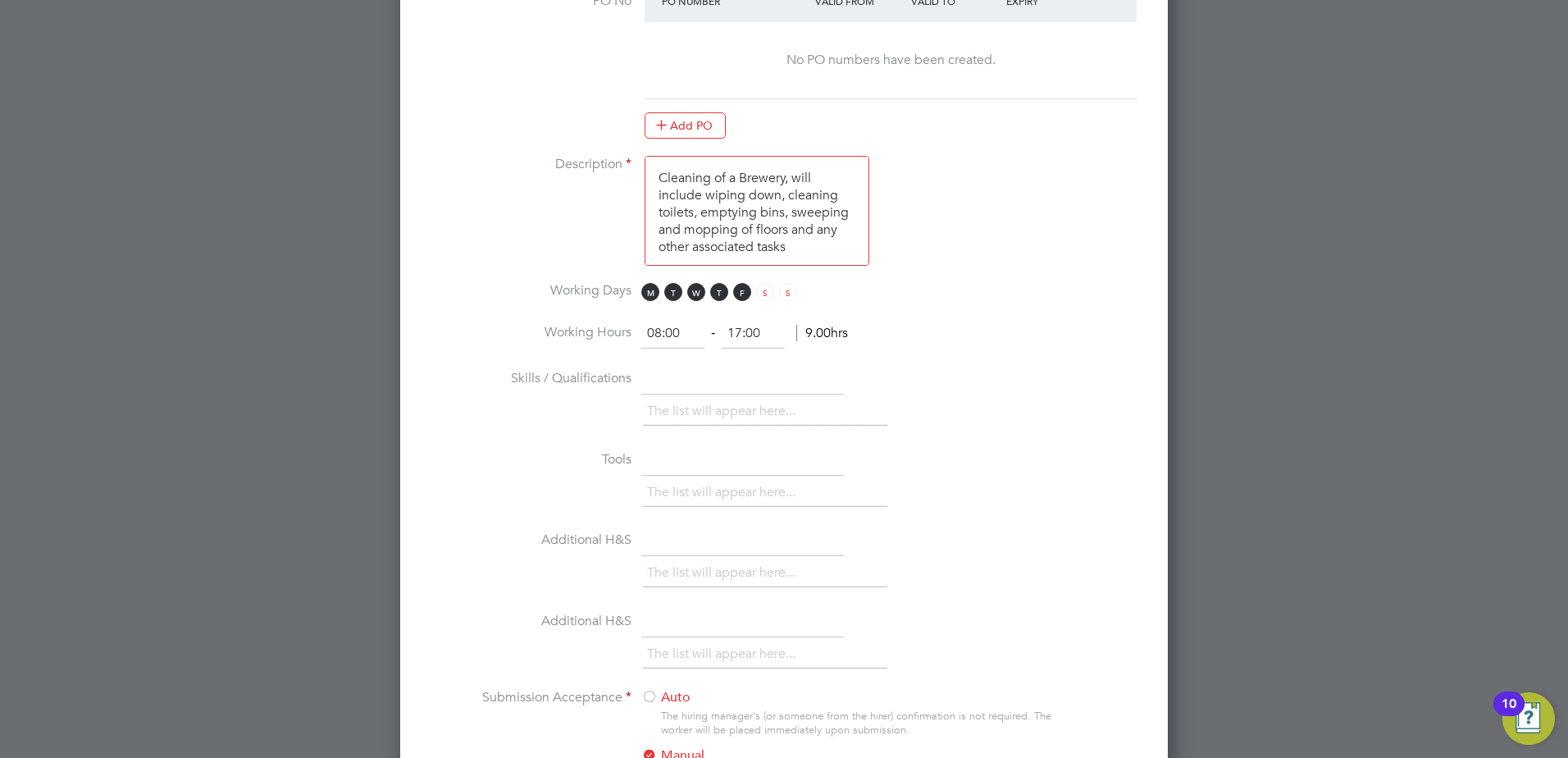
scroll to position [1126, 0]
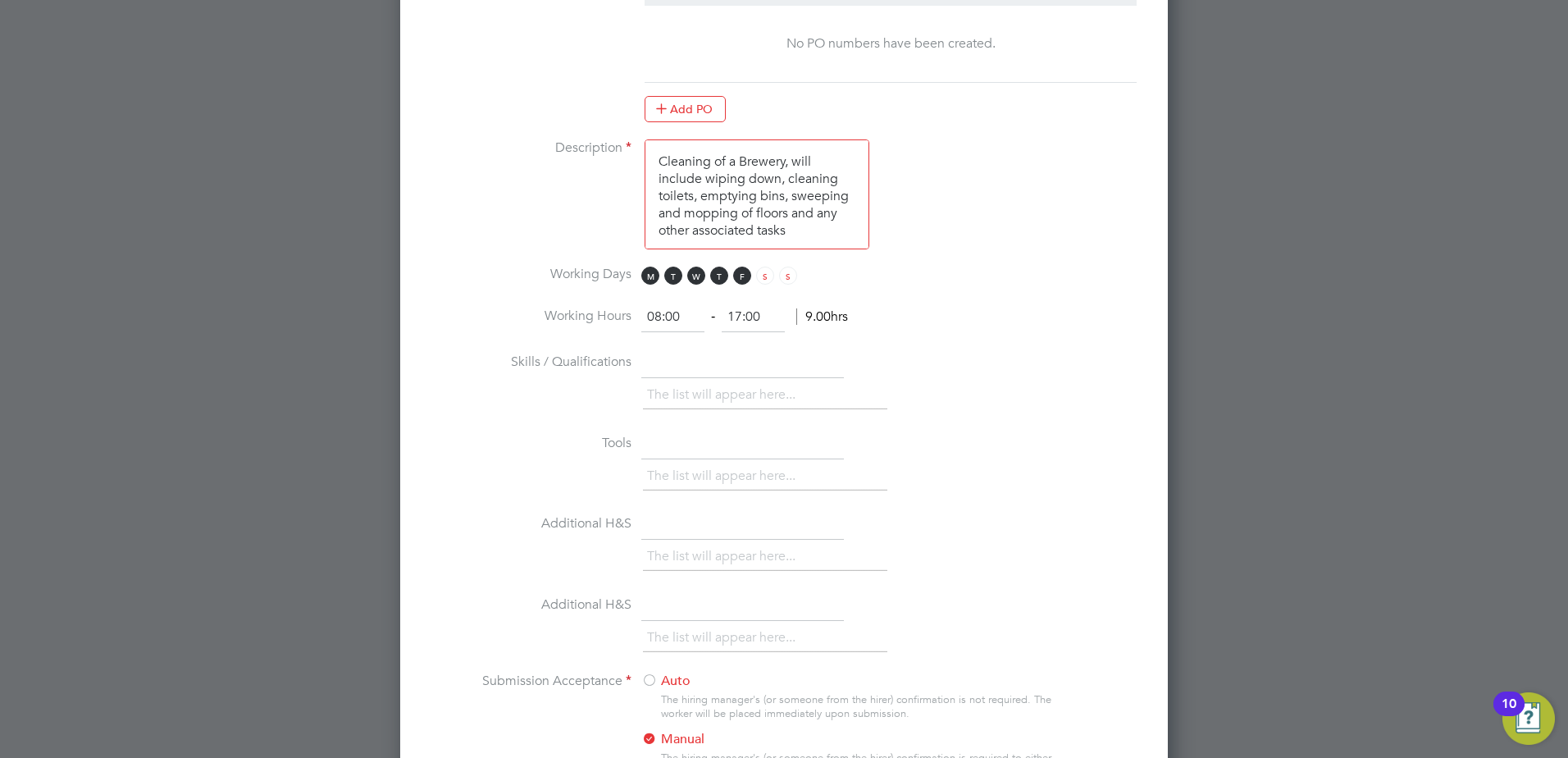
type textarea "Cleaning of a Brewery, will include wiping down, cleaning toilets, emptying bin…"
click at [673, 317] on input "08:00" at bounding box center [672, 317] width 63 height 30
click at [652, 317] on input "08:00" at bounding box center [672, 317] width 63 height 30
type input "06:00"
click at [742, 311] on input "17:00" at bounding box center [753, 317] width 63 height 30
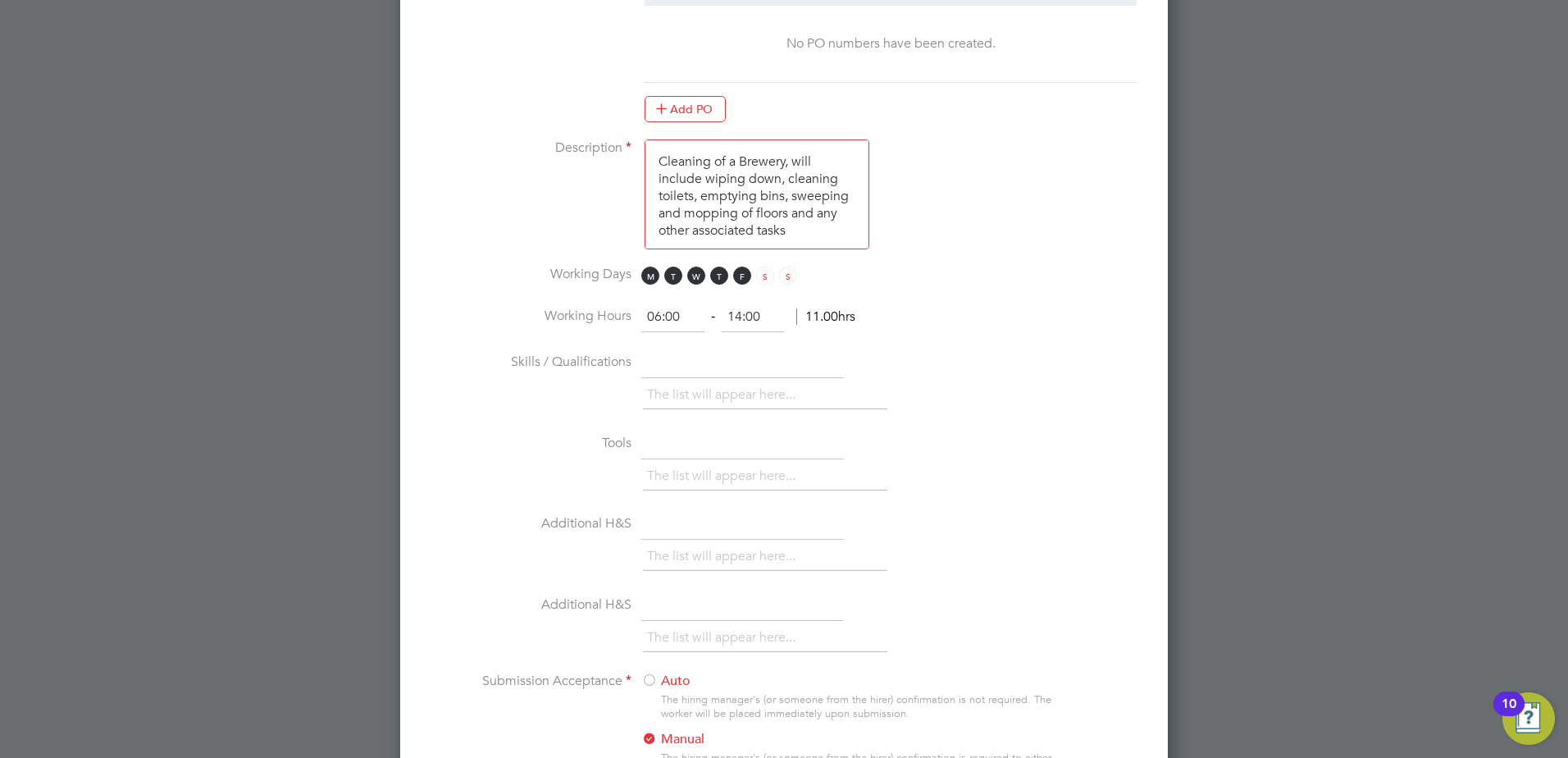
type input "14:00"
click at [778, 388] on li "The list will appear here..." at bounding box center [724, 395] width 155 height 22
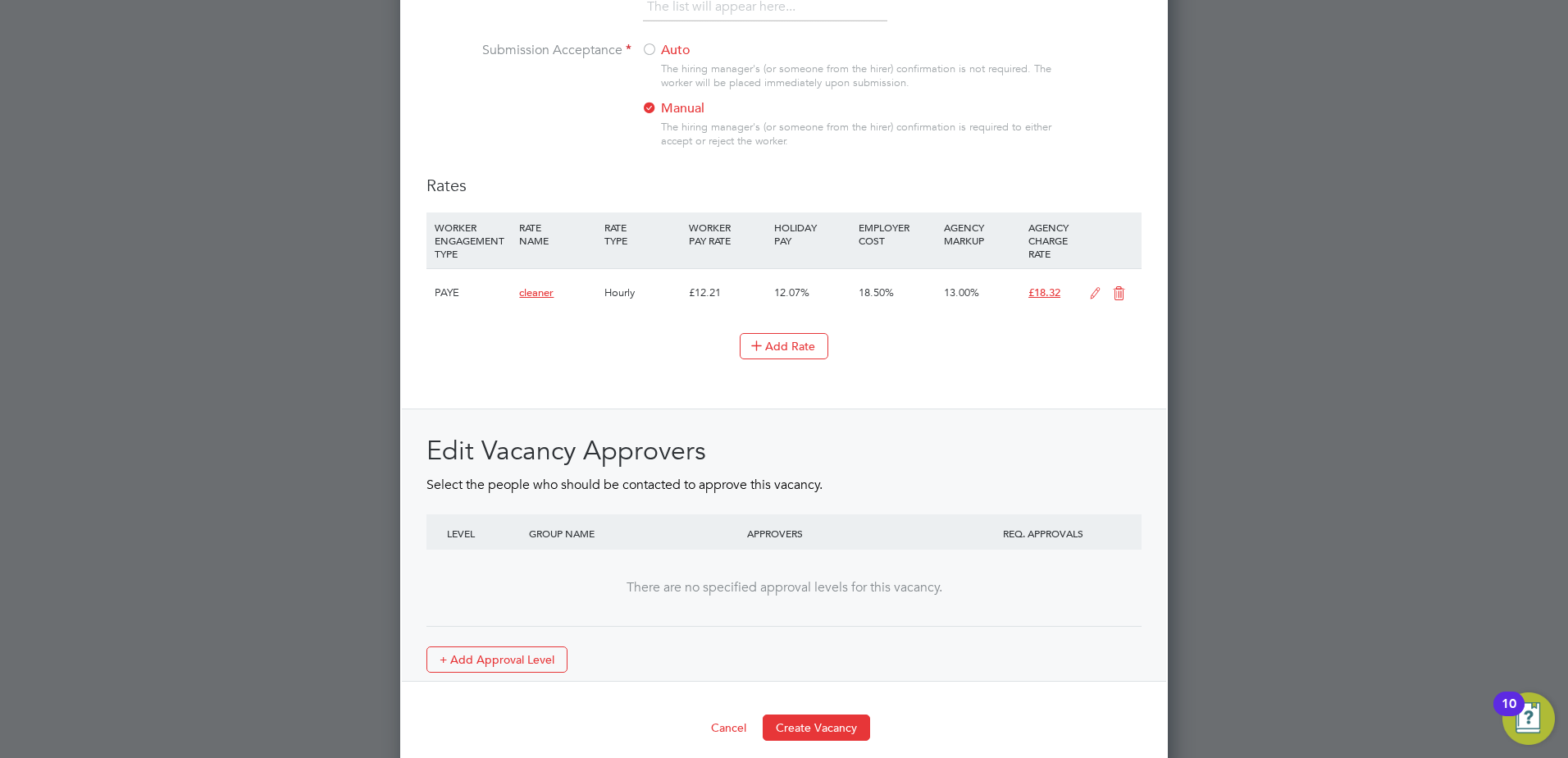
scroll to position [1773, 0]
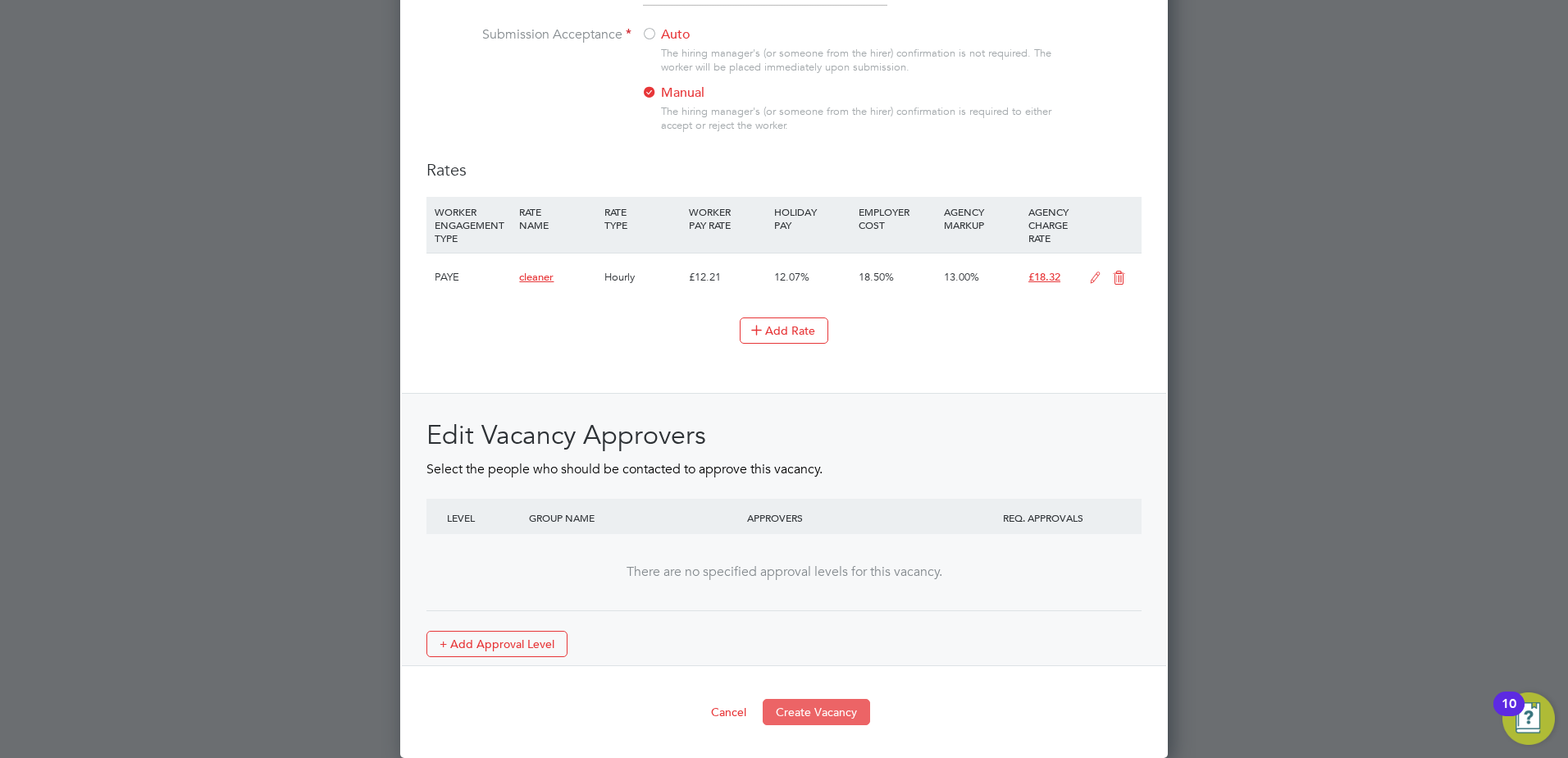
click at [827, 720] on button "Create Vacancy" at bounding box center [817, 711] width 108 height 26
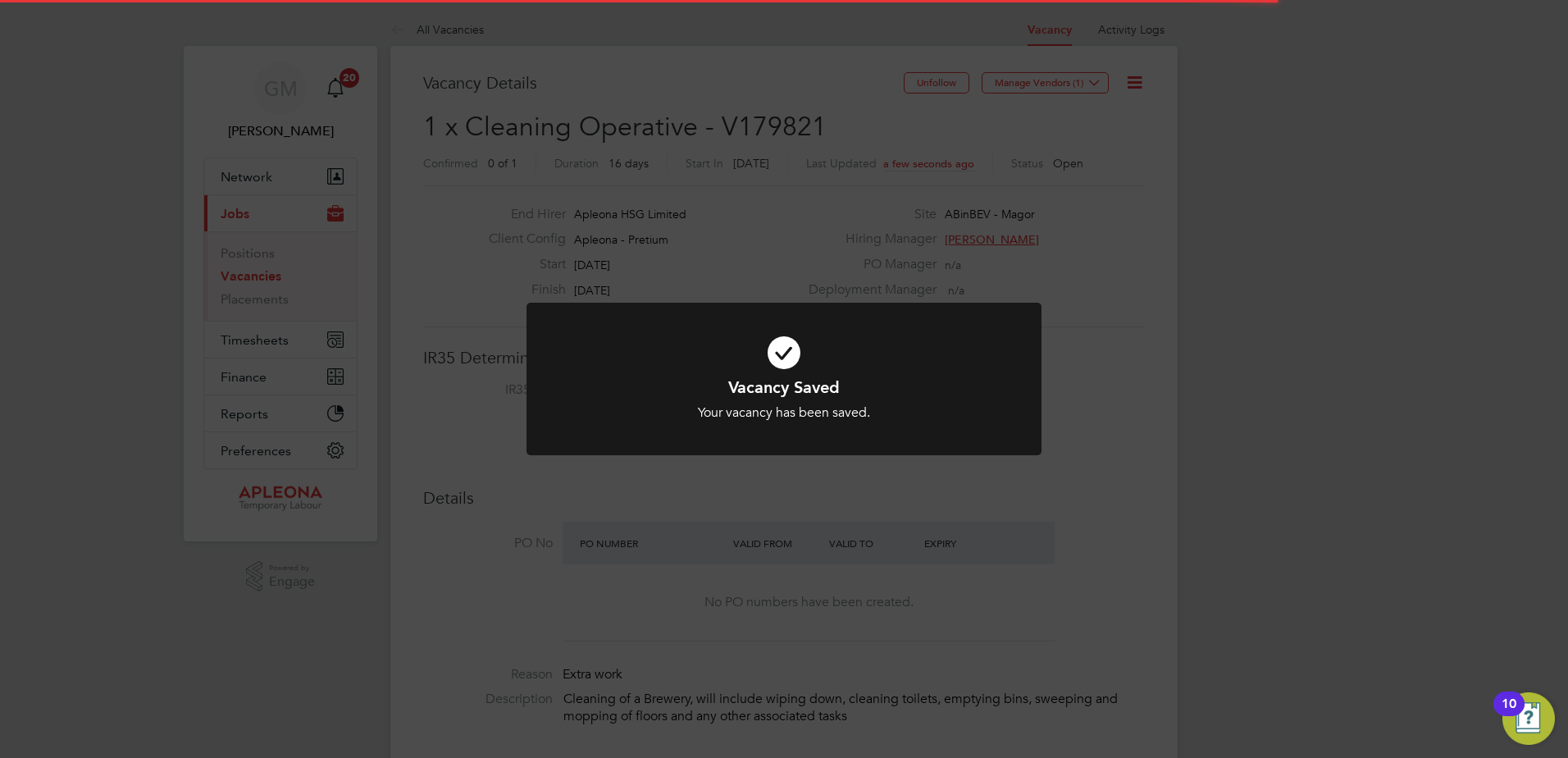
click at [777, 383] on h1 "Vacancy Saved" at bounding box center [784, 388] width 427 height 22
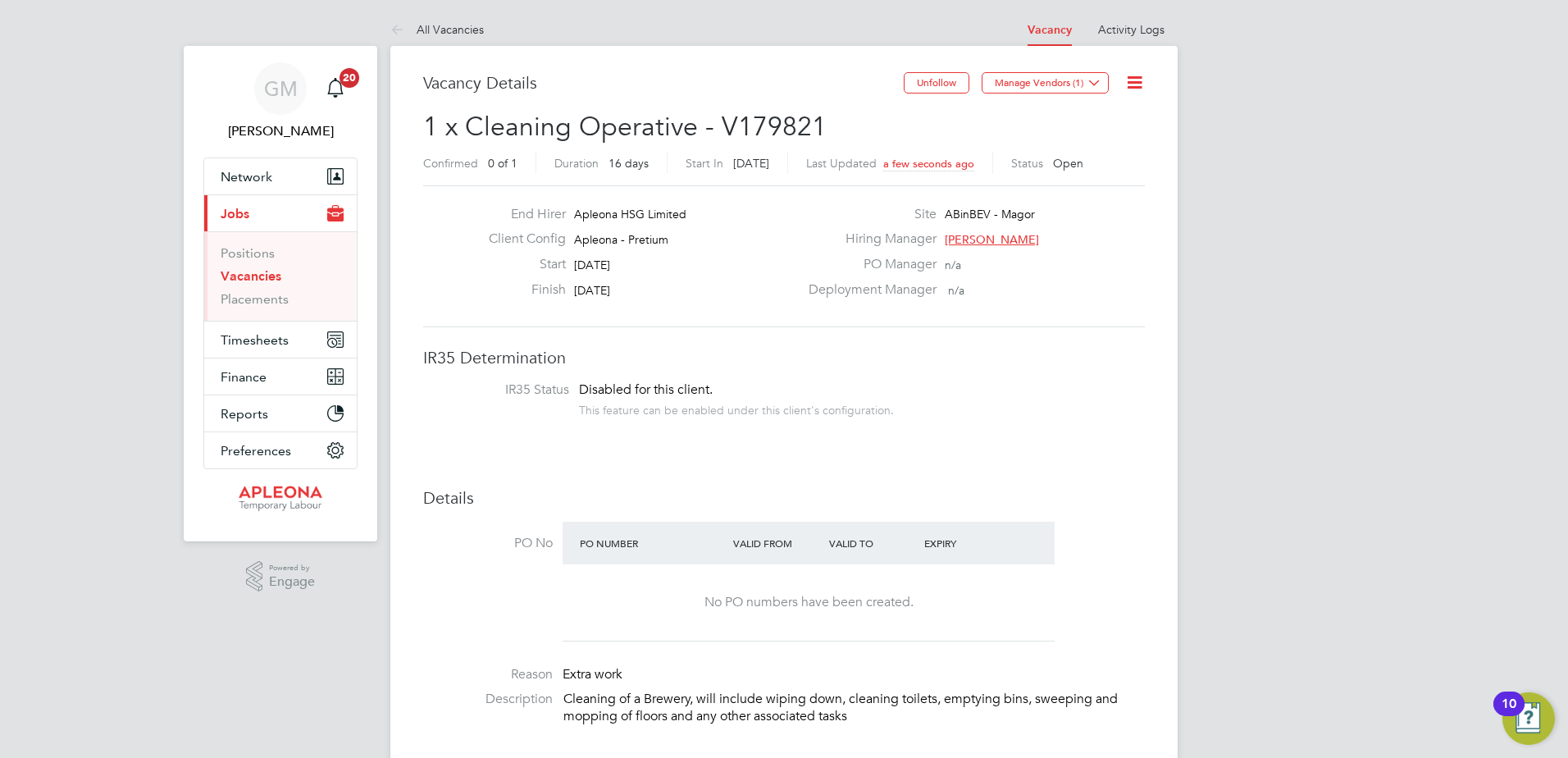
click at [1016, 85] on button "Manage Vendors (1)" at bounding box center [1045, 83] width 127 height 22
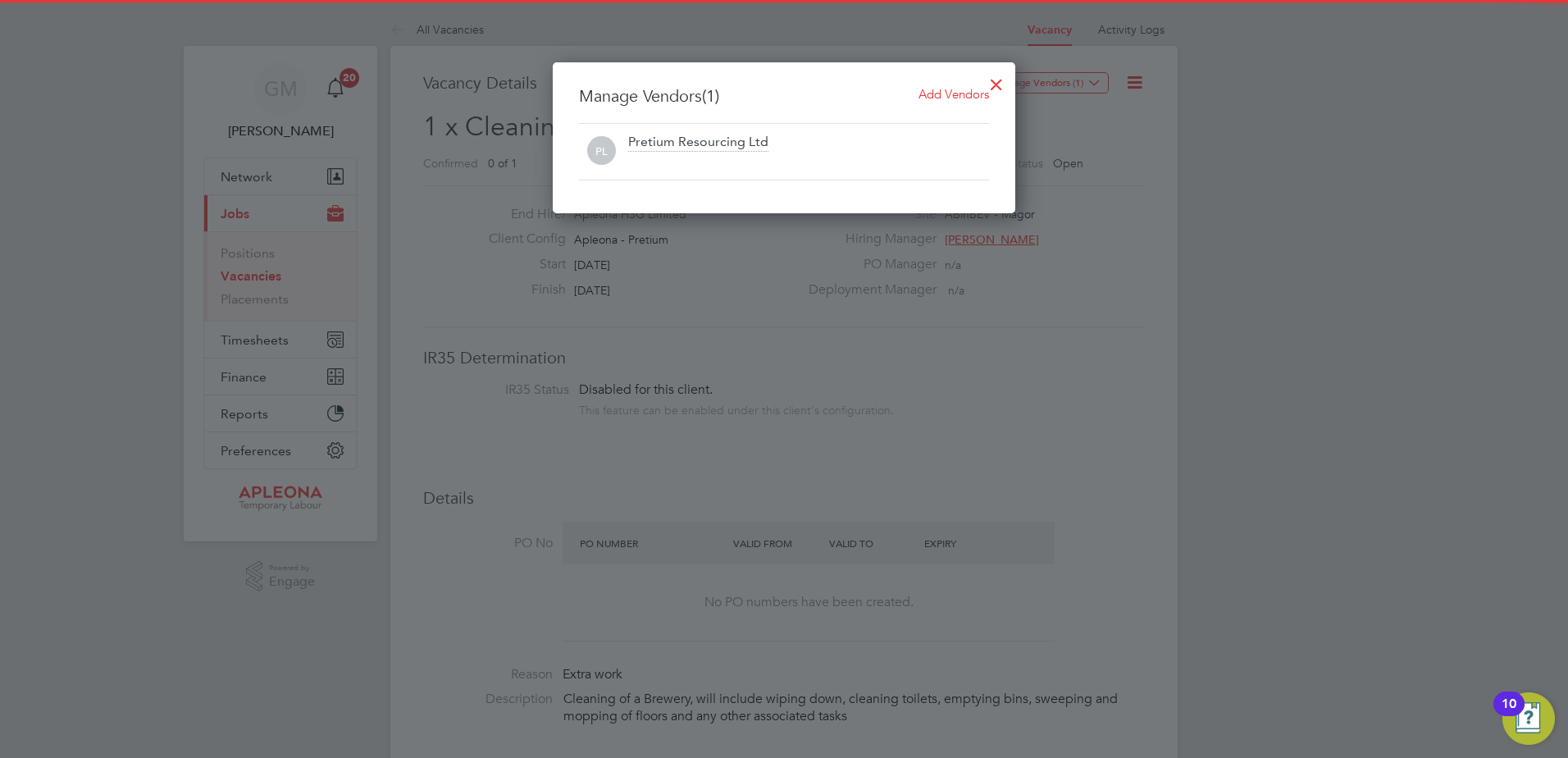
click at [947, 93] on span "Add Vendors" at bounding box center [953, 93] width 71 height 15
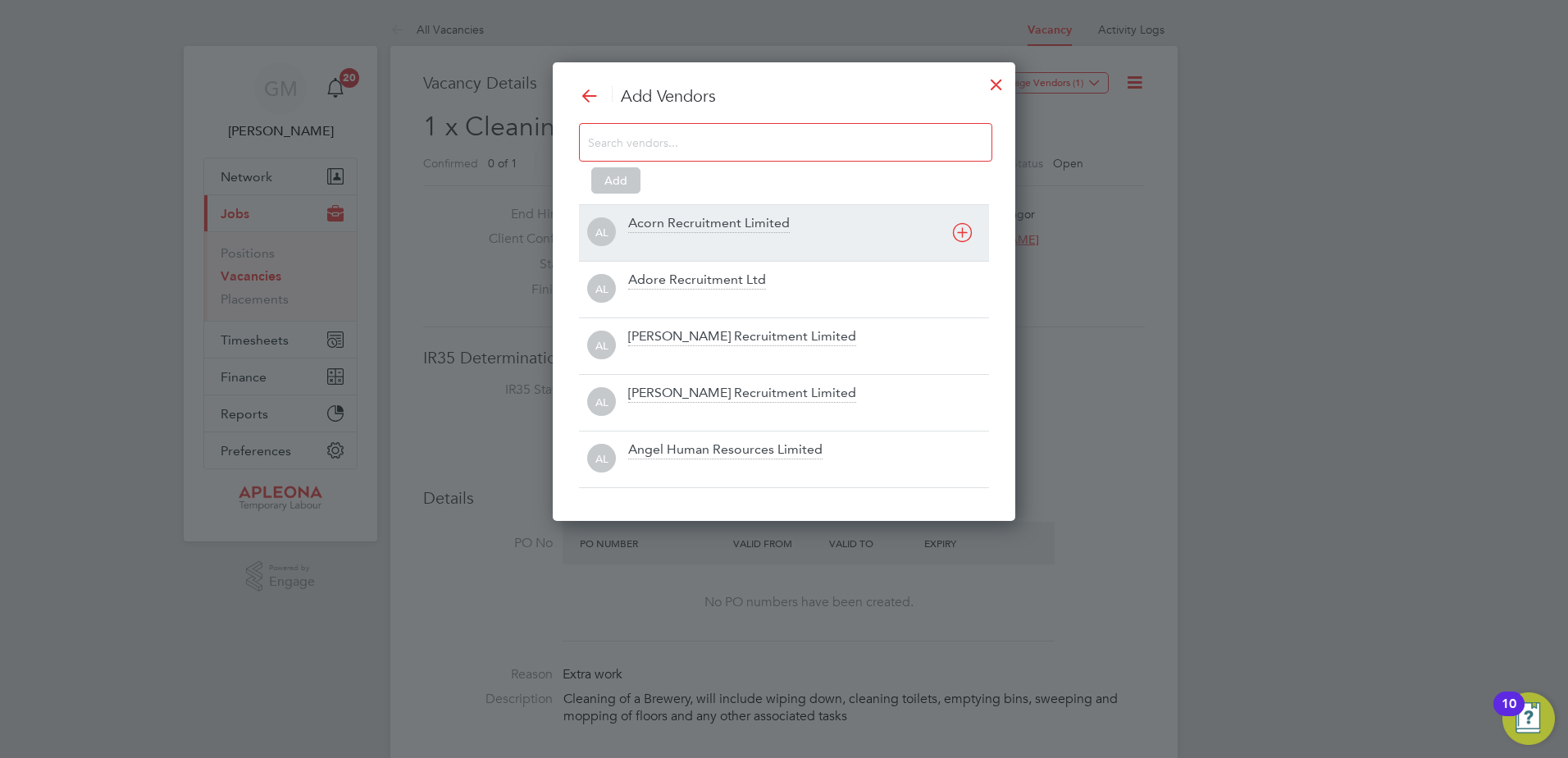
click at [671, 216] on div "Acorn Recruitment Limited" at bounding box center [709, 224] width 161 height 18
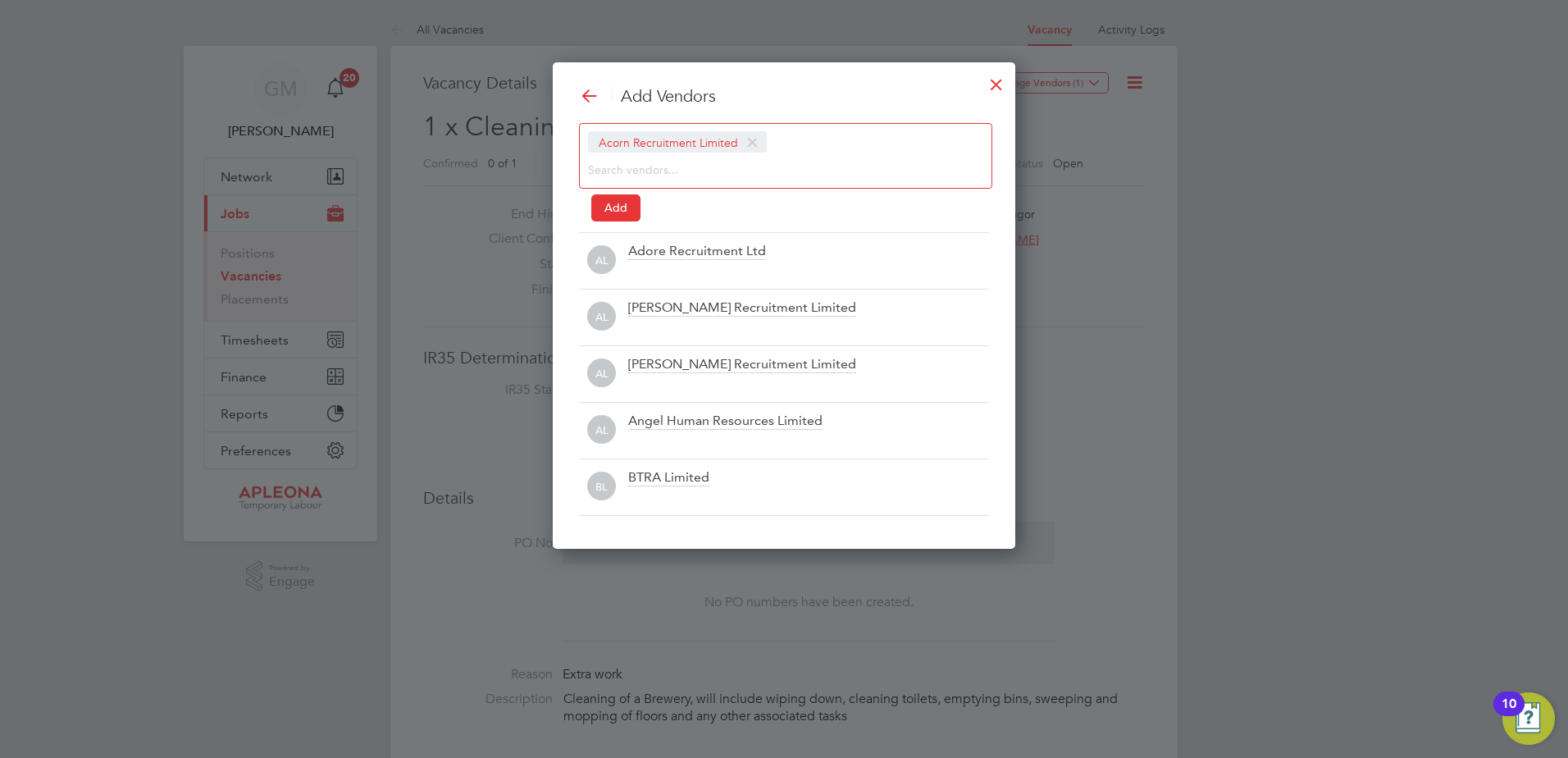
click at [615, 196] on button "Add" at bounding box center [615, 207] width 49 height 26
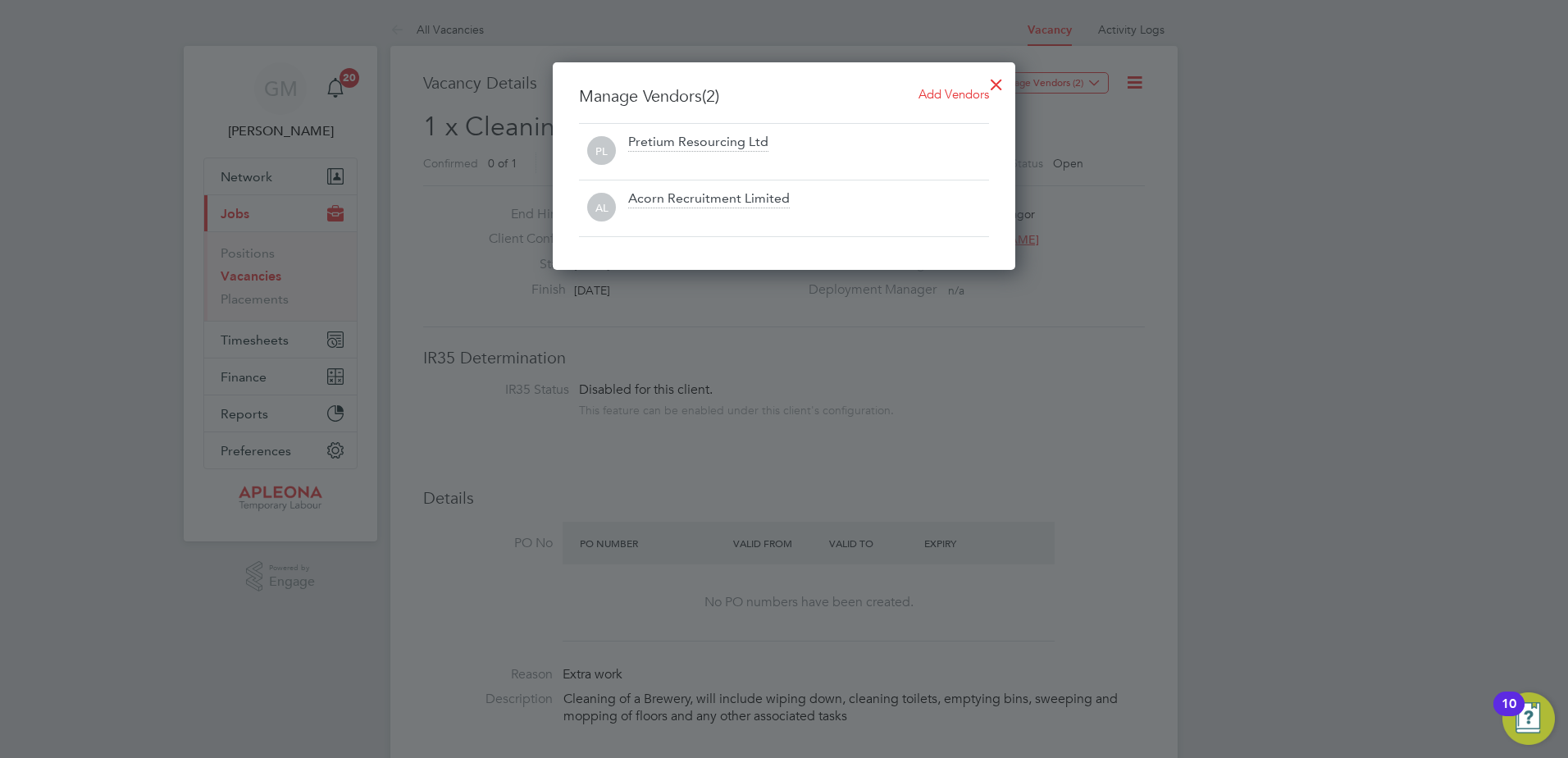
click at [996, 82] on div at bounding box center [996, 80] width 30 height 30
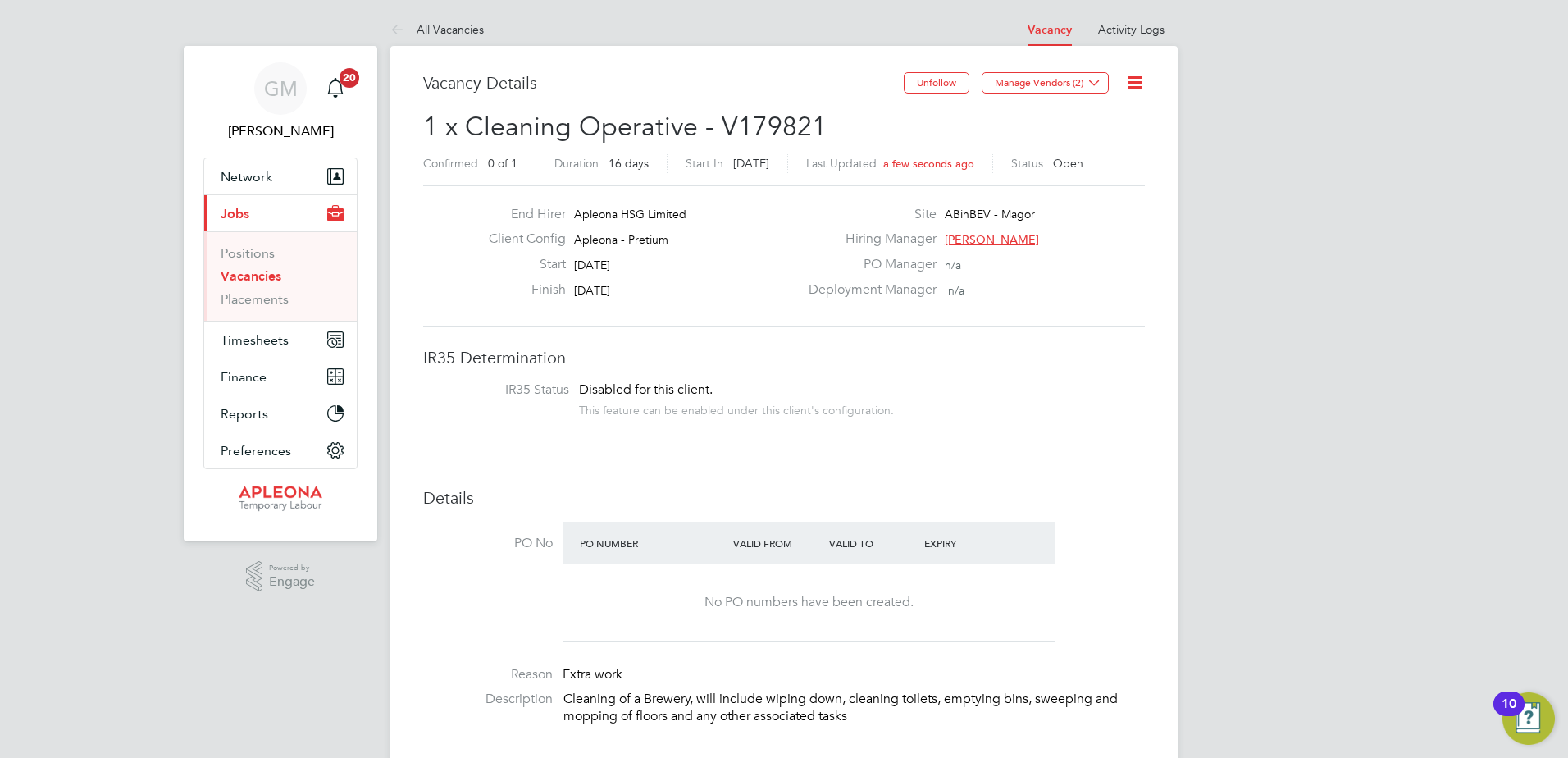
drag, startPoint x: 1366, startPoint y: 176, endPoint x: 1349, endPoint y: 4, distance: 172.8
